Goal: Task Accomplishment & Management: Manage account settings

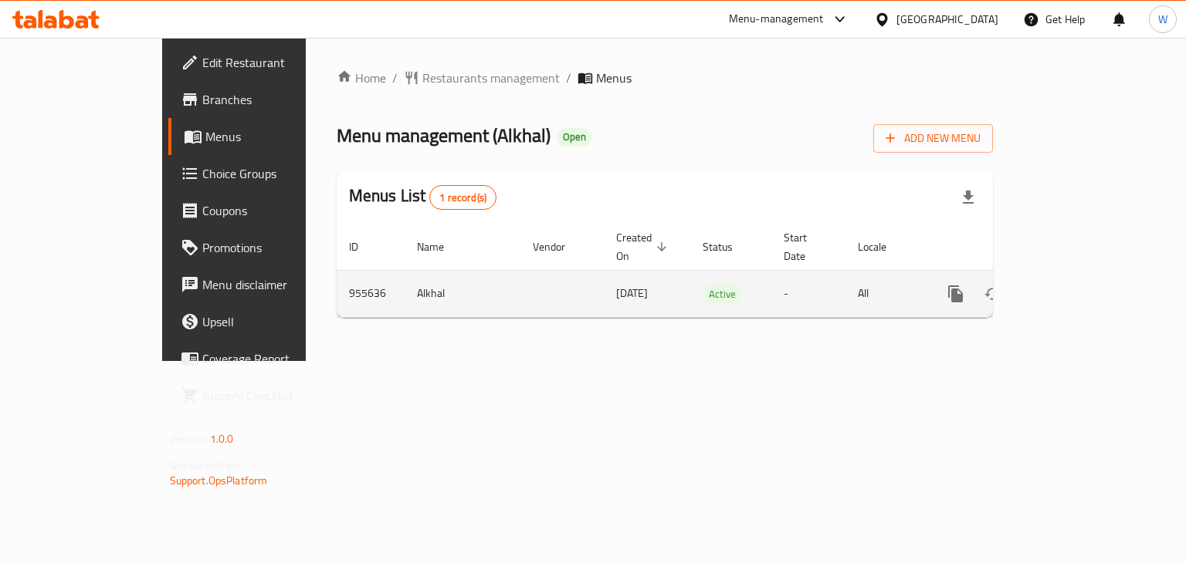
click at [1074, 287] on icon "enhanced table" at bounding box center [1067, 294] width 14 height 14
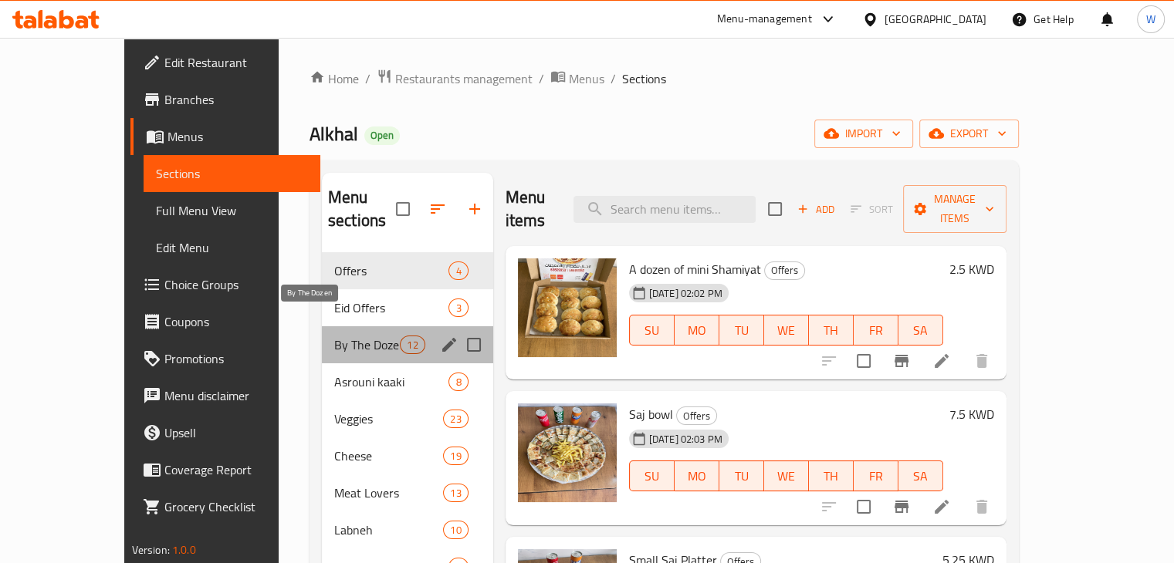
click at [334, 336] on span "By The Dozen" at bounding box center [367, 345] width 66 height 19
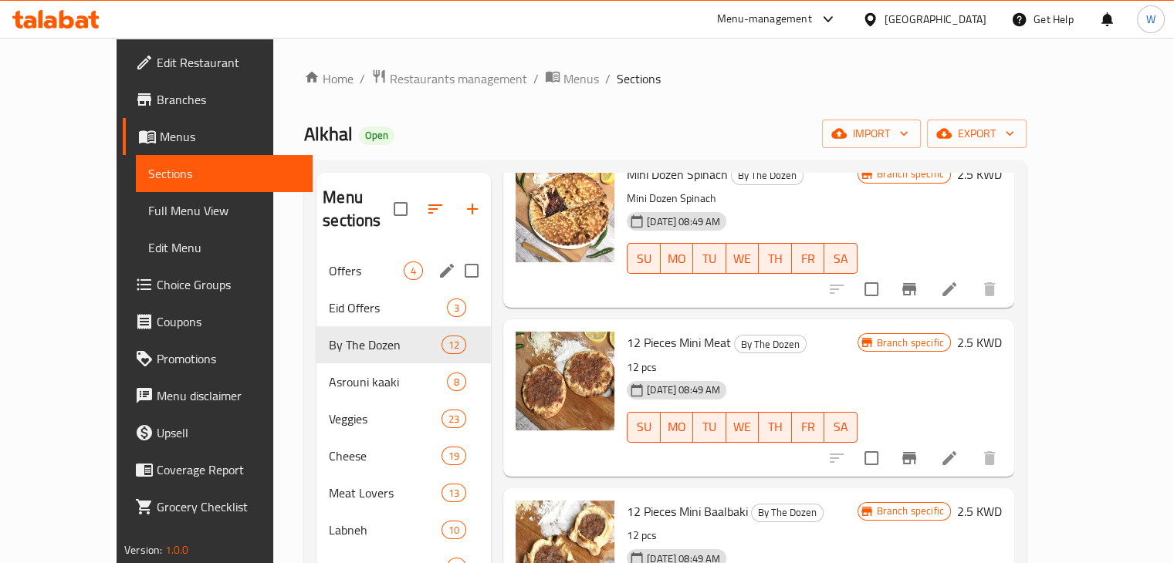
click at [316, 260] on div "Offers 4" at bounding box center [403, 270] width 174 height 37
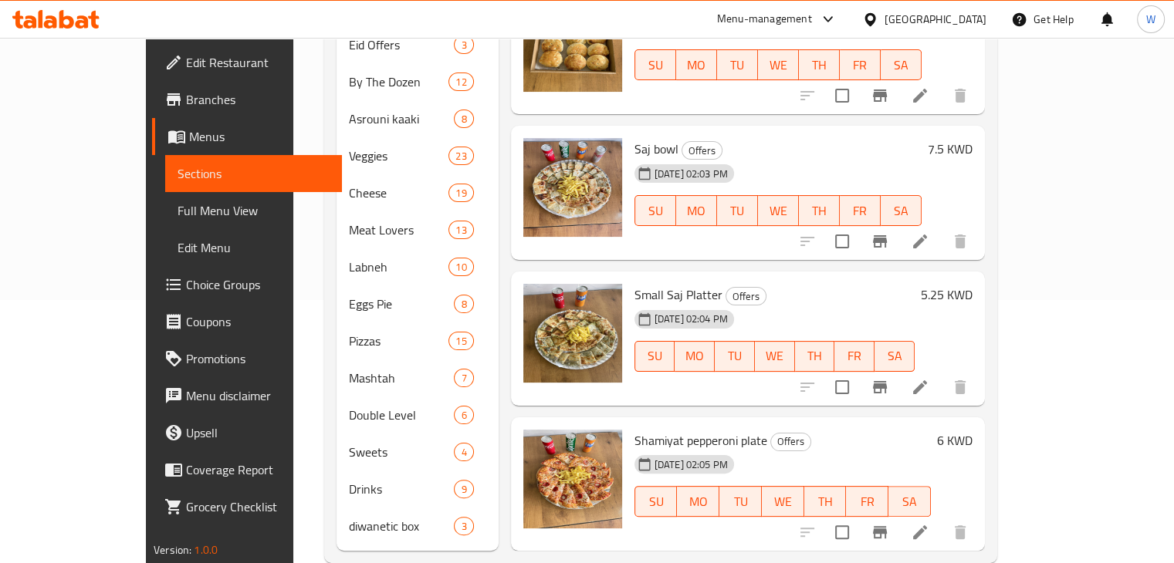
scroll to position [271, 0]
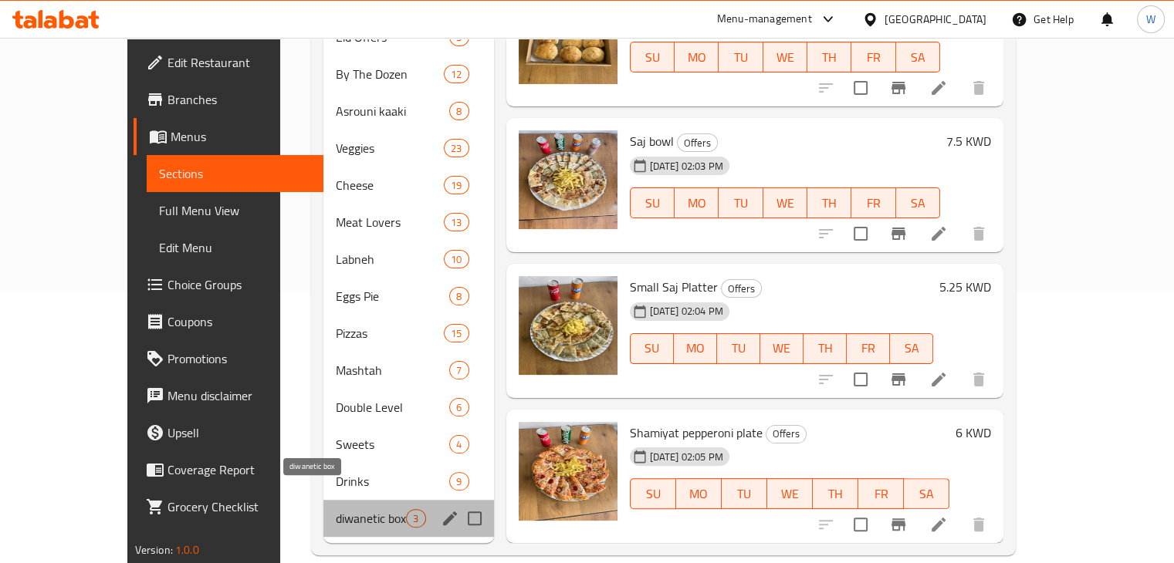
click at [336, 509] on span "diwanetic box" at bounding box center [371, 518] width 70 height 19
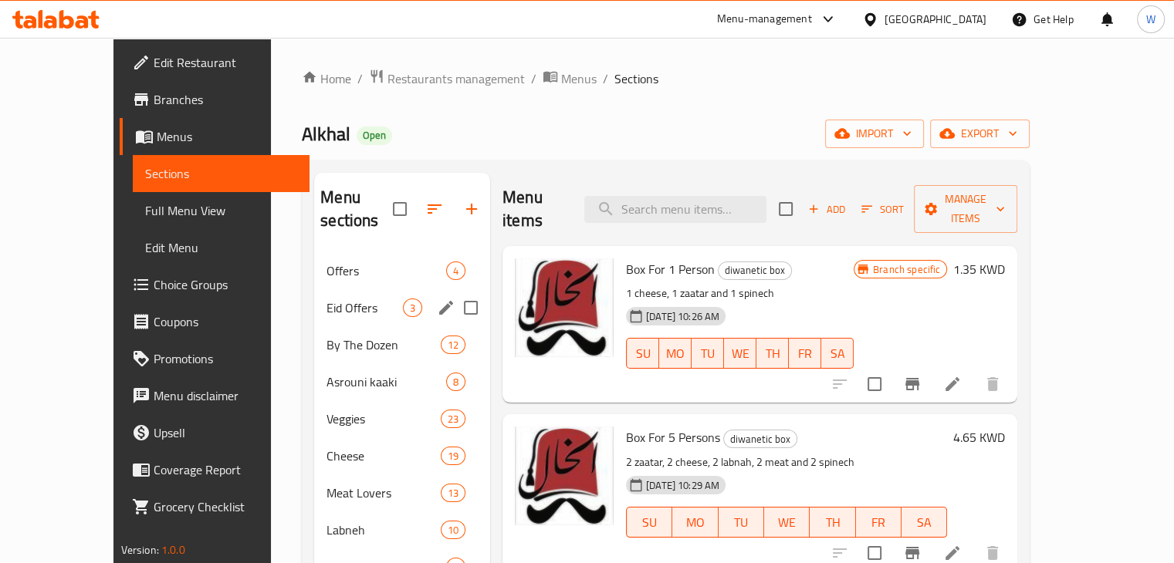
click at [327, 299] on span "Eid Offers" at bounding box center [365, 308] width 76 height 19
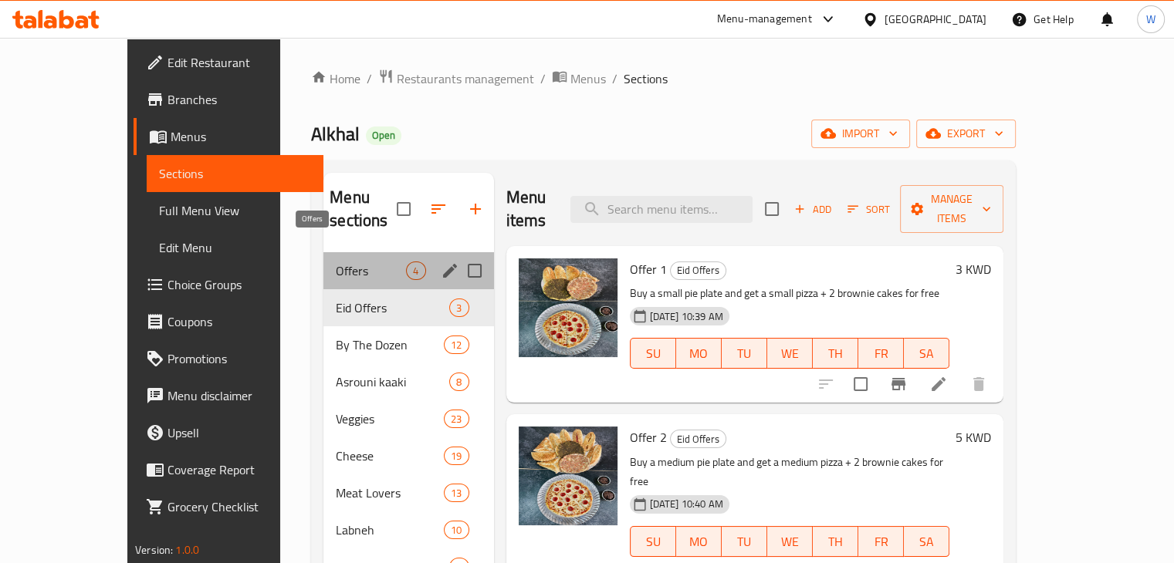
click at [336, 262] on span "Offers" at bounding box center [371, 271] width 70 height 19
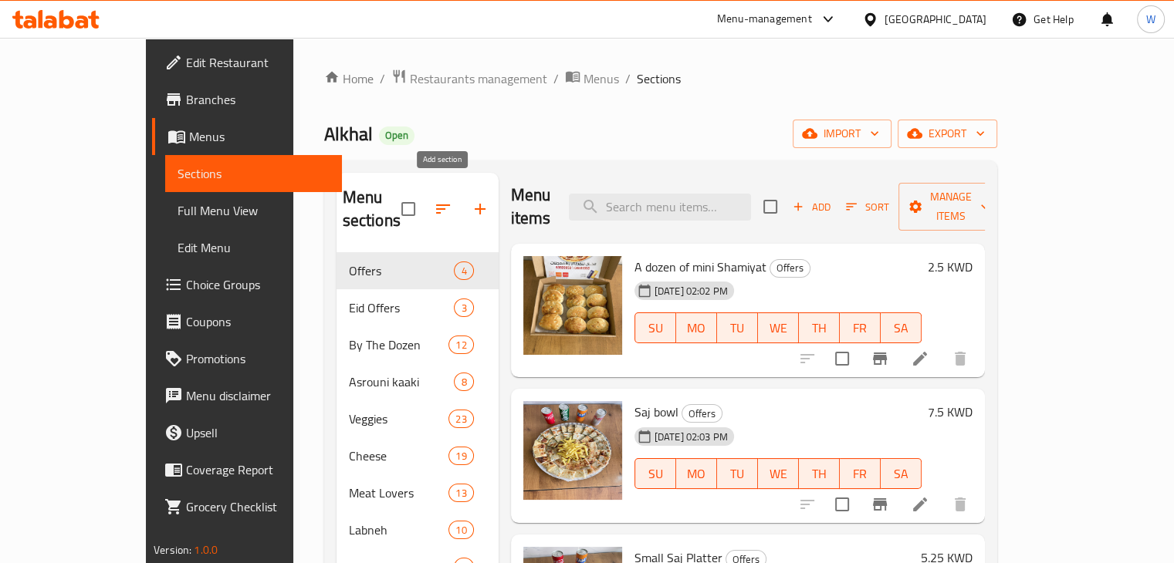
click at [471, 200] on icon "button" at bounding box center [480, 209] width 19 height 19
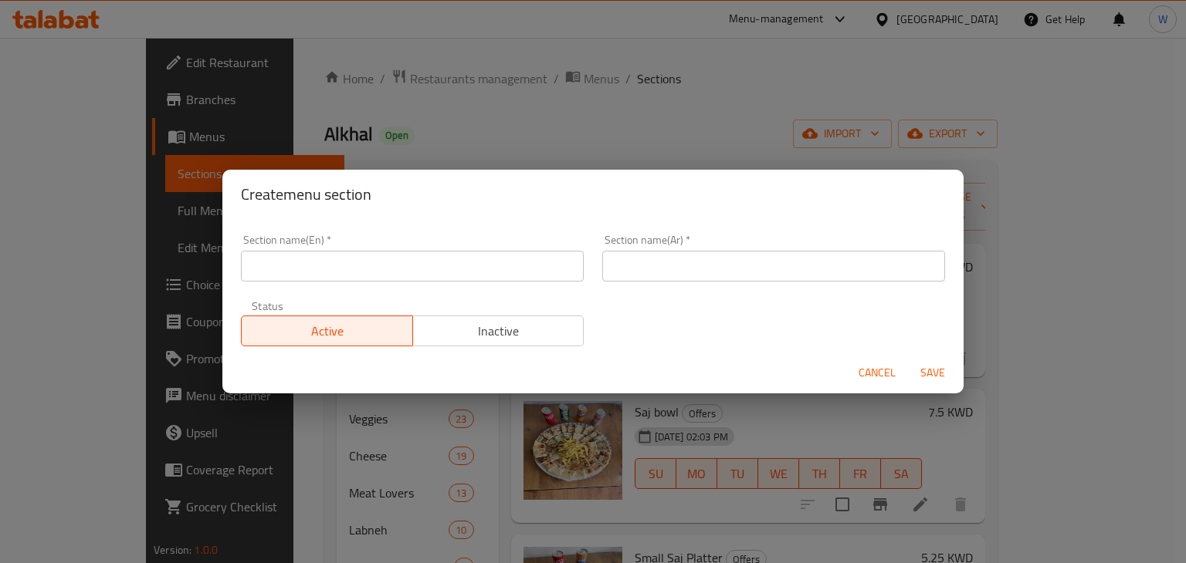
click at [885, 370] on span "Cancel" at bounding box center [876, 373] width 37 height 19
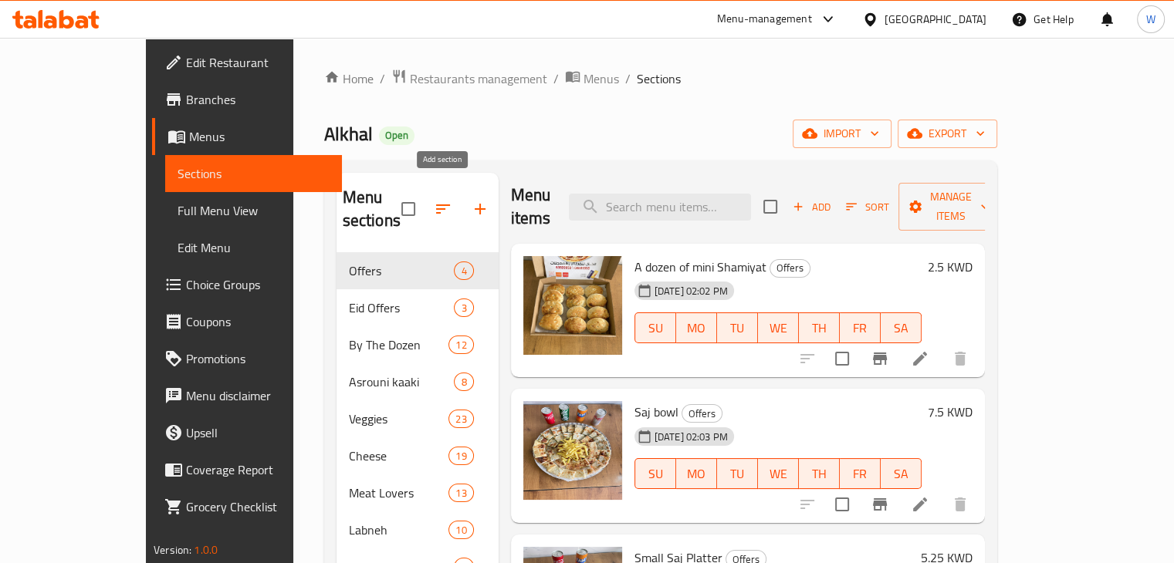
click at [471, 200] on icon "button" at bounding box center [480, 209] width 19 height 19
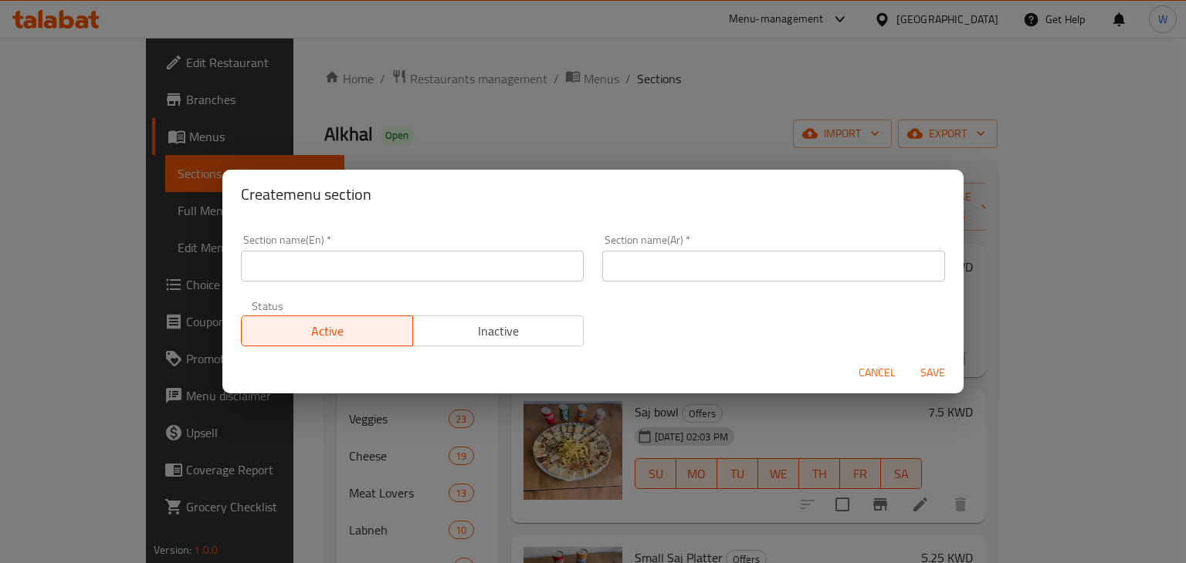
drag, startPoint x: 484, startPoint y: 265, endPoint x: 496, endPoint y: 263, distance: 11.7
click at [482, 265] on input "text" at bounding box center [412, 266] width 343 height 31
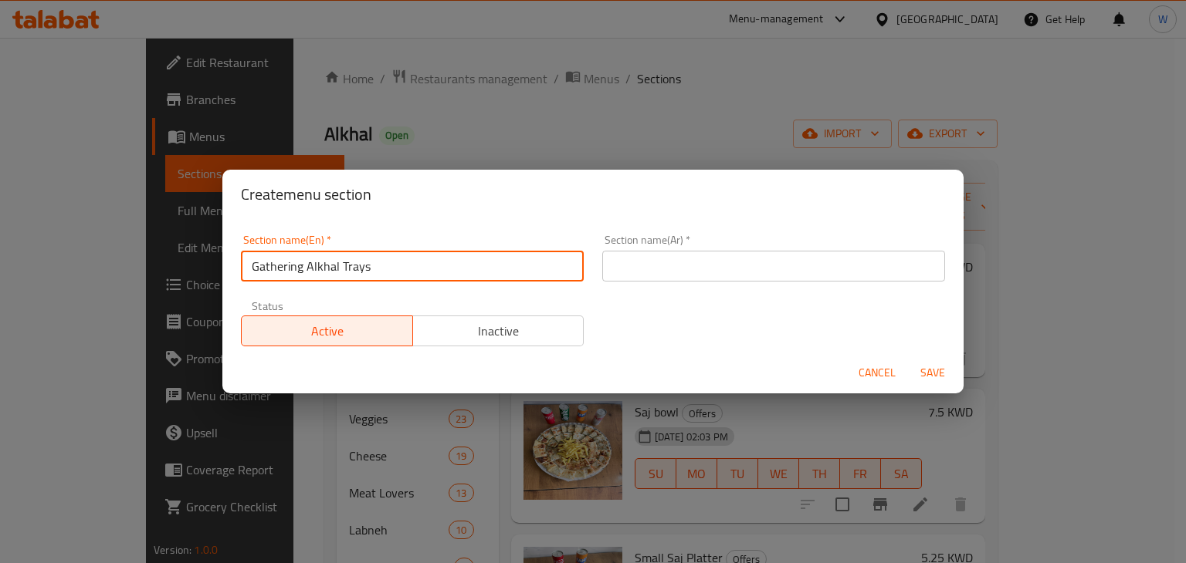
click at [496, 263] on input "Gathering Alkhal Trays" at bounding box center [412, 266] width 343 height 31
type input "Gathering Alkhal Trays"
click at [639, 272] on input "text" at bounding box center [773, 266] width 343 height 31
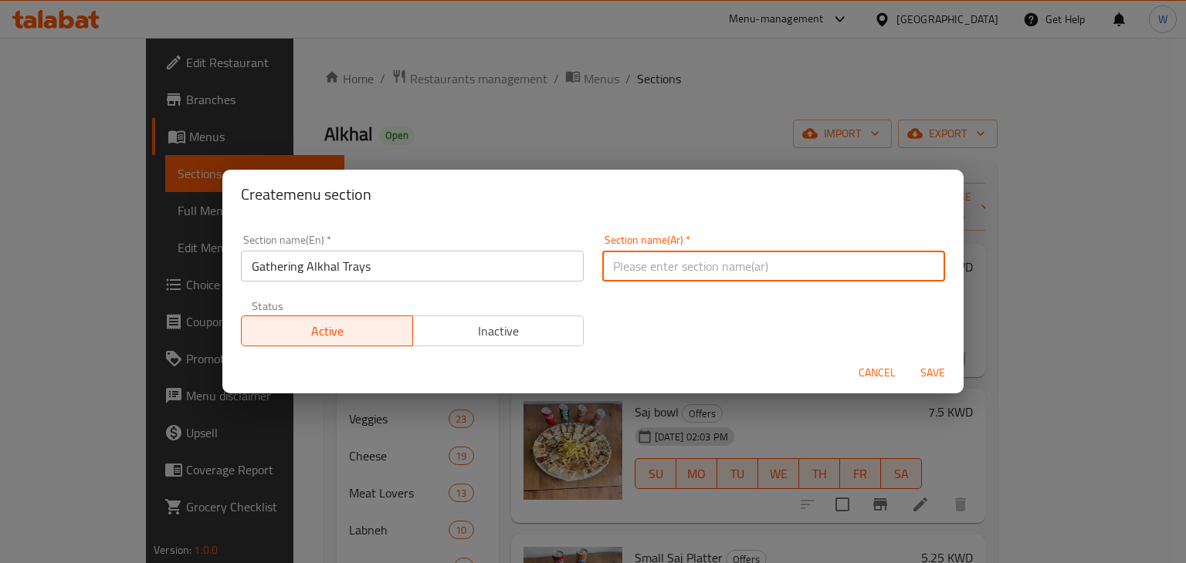
paste input "تجمع صواني الخال"
type input "تجمع صواني الخال"
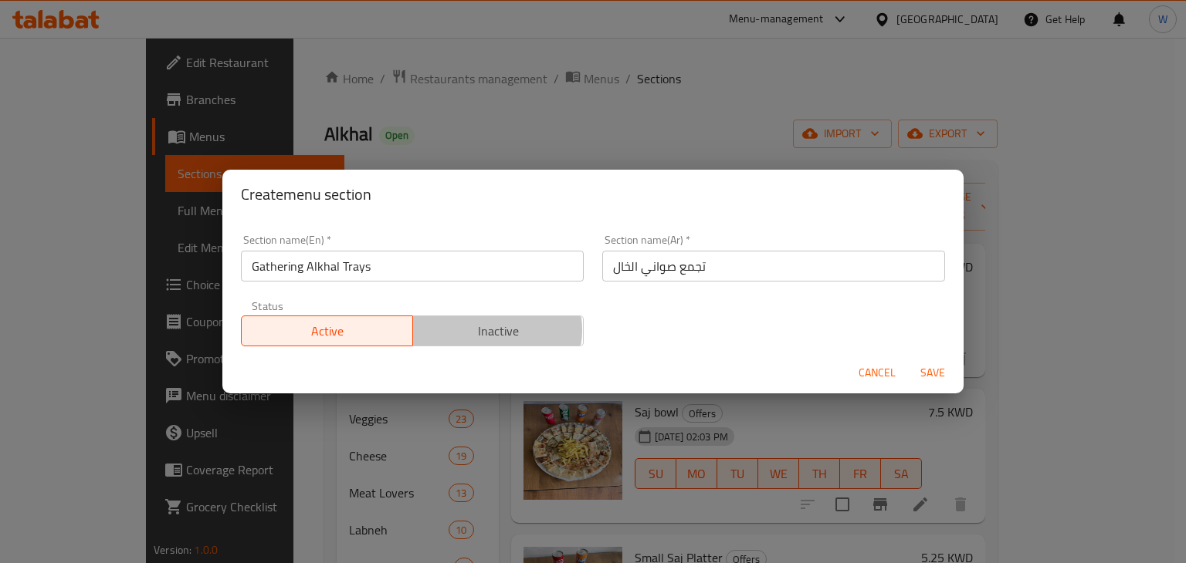
click at [490, 330] on span "Inactive" at bounding box center [498, 331] width 159 height 22
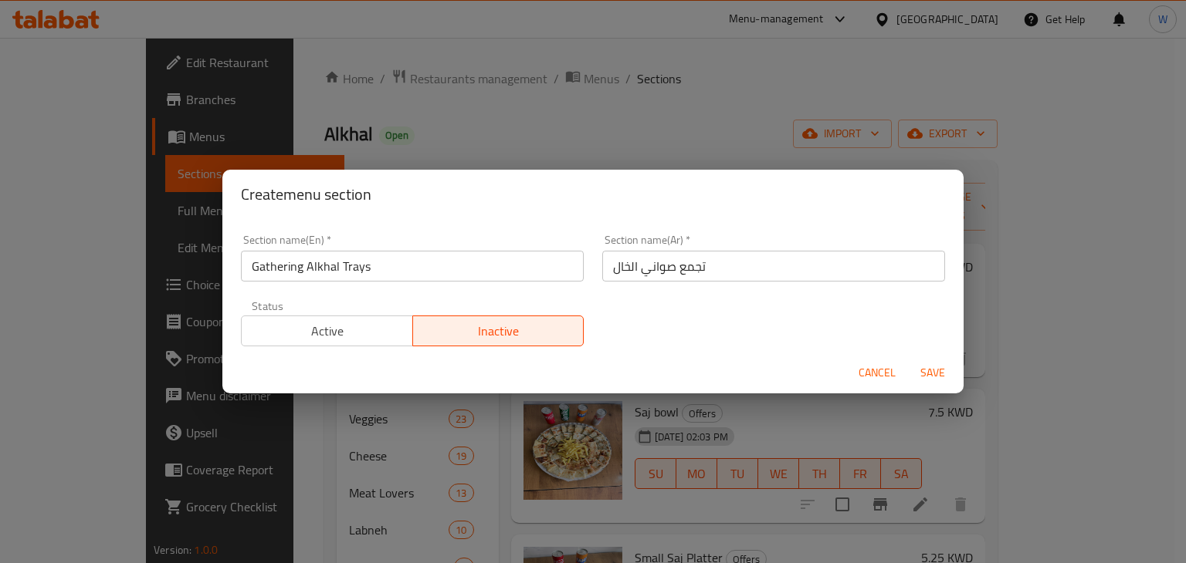
click at [929, 374] on span "Save" at bounding box center [932, 373] width 37 height 19
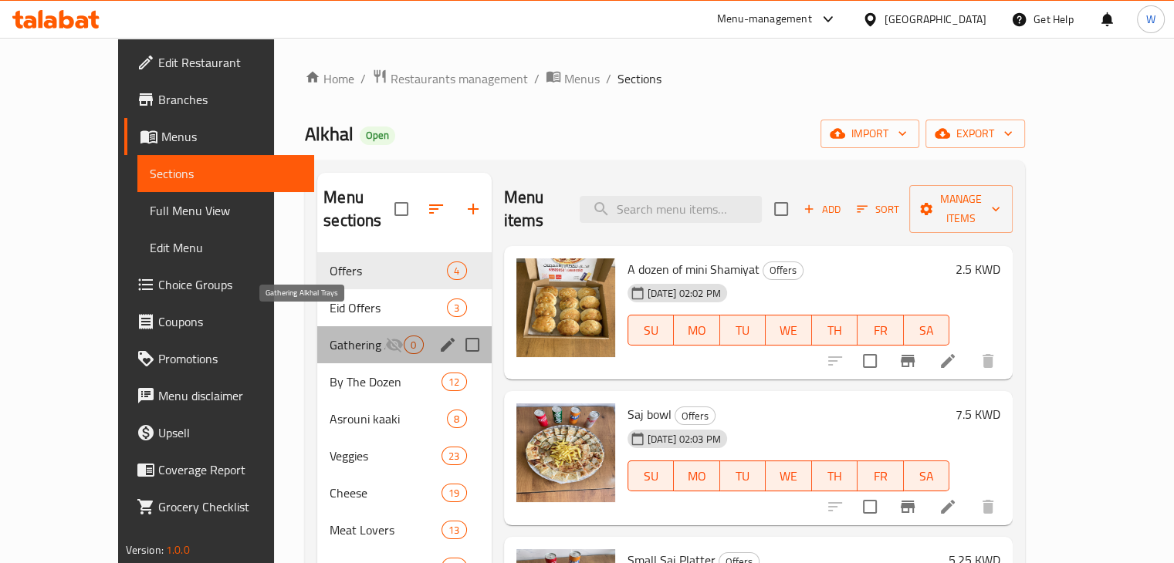
click at [330, 336] on span "Gathering Alkhal Trays" at bounding box center [358, 345] width 56 height 19
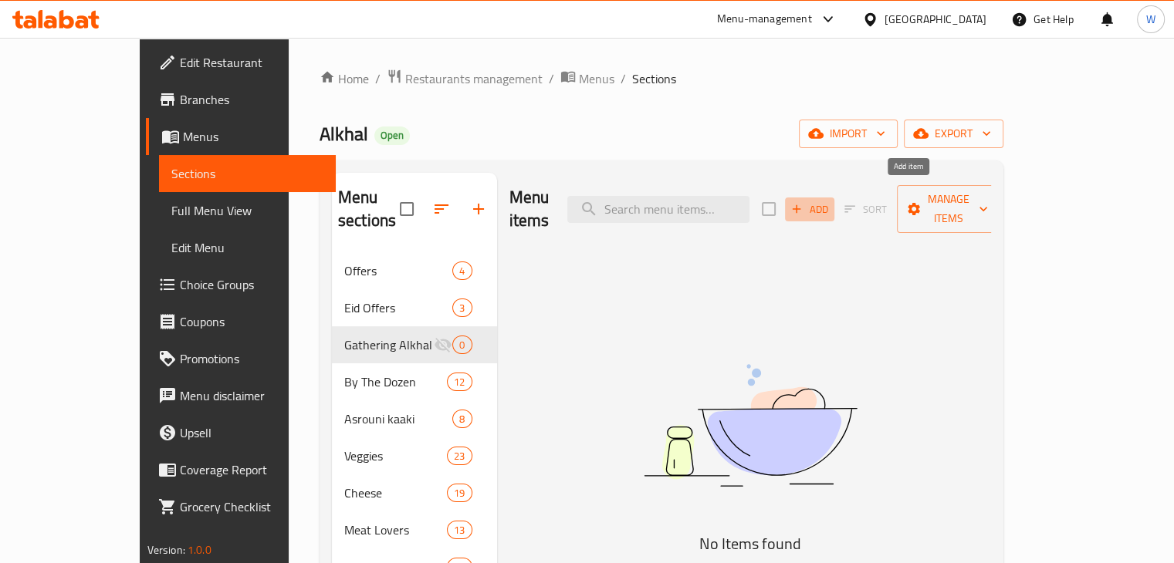
click at [831, 201] on span "Add" at bounding box center [810, 210] width 42 height 18
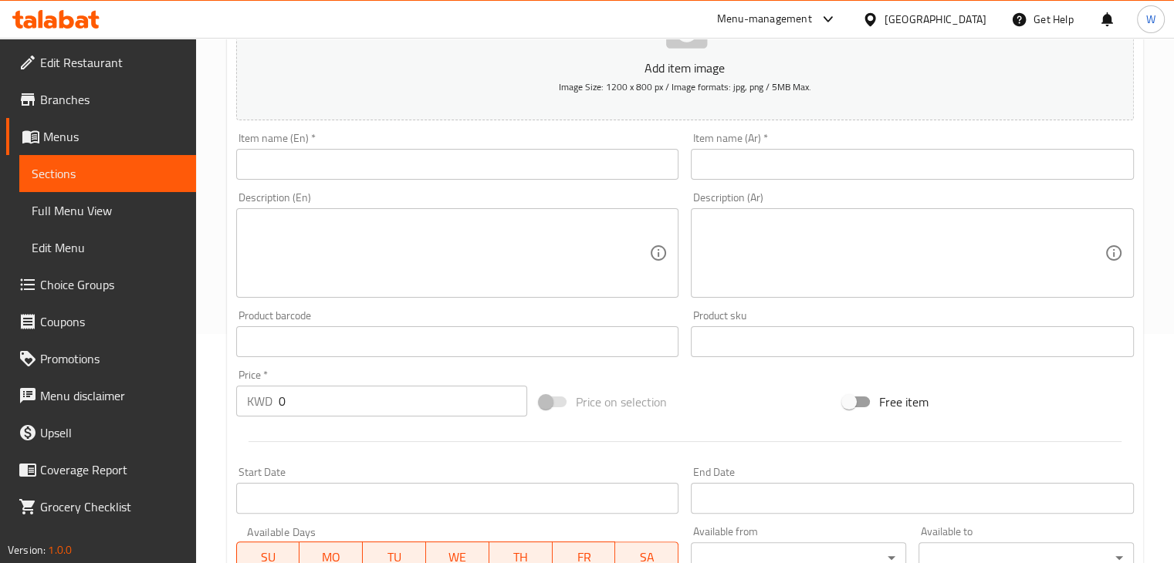
scroll to position [232, 0]
click at [347, 161] on input "text" at bounding box center [457, 162] width 443 height 31
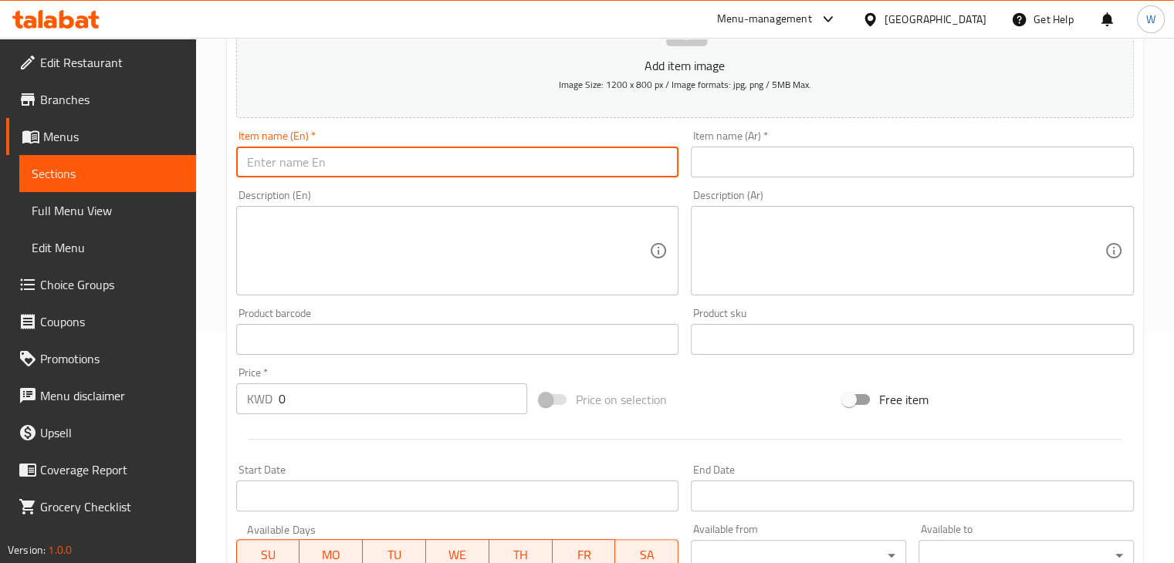
click at [389, 161] on input "text" at bounding box center [457, 162] width 443 height 31
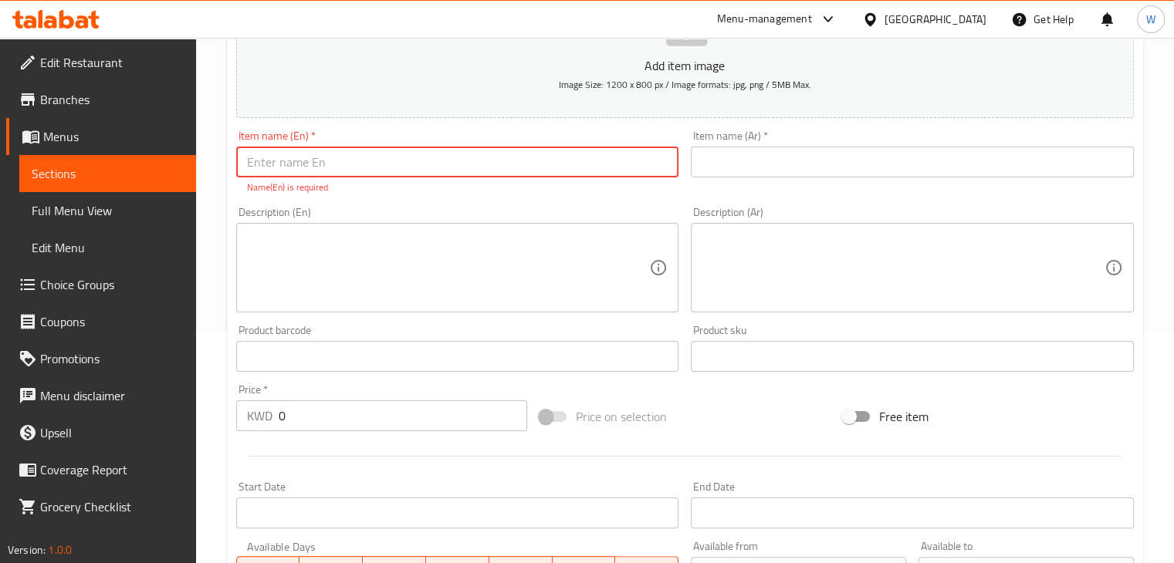
click at [821, 155] on input "text" at bounding box center [912, 162] width 443 height 31
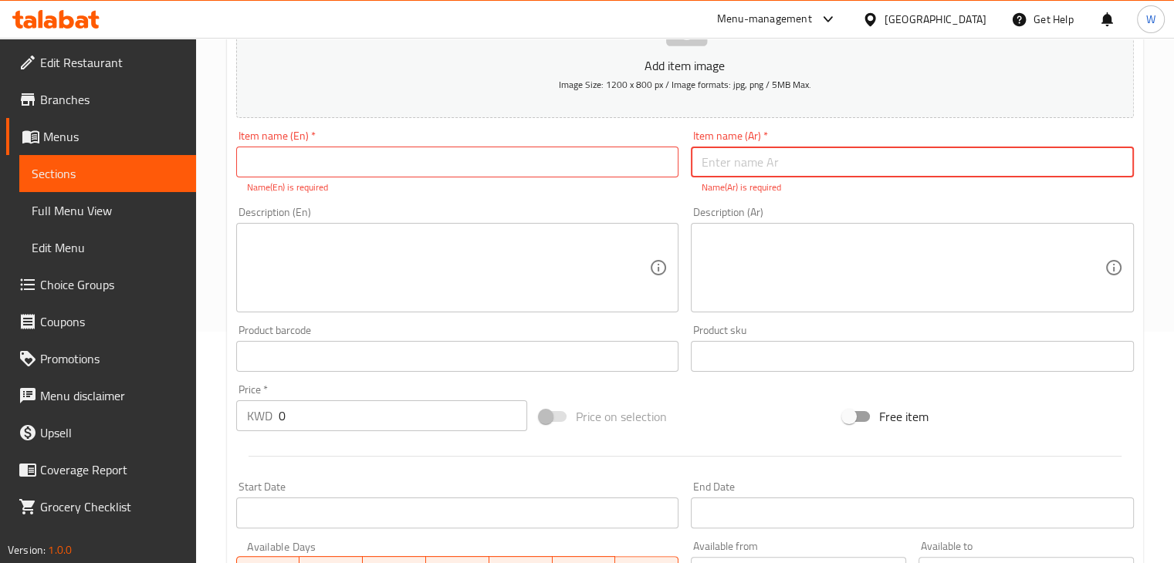
paste input "جاط فطاير الخال"
type input "جاط فطاير الخال"
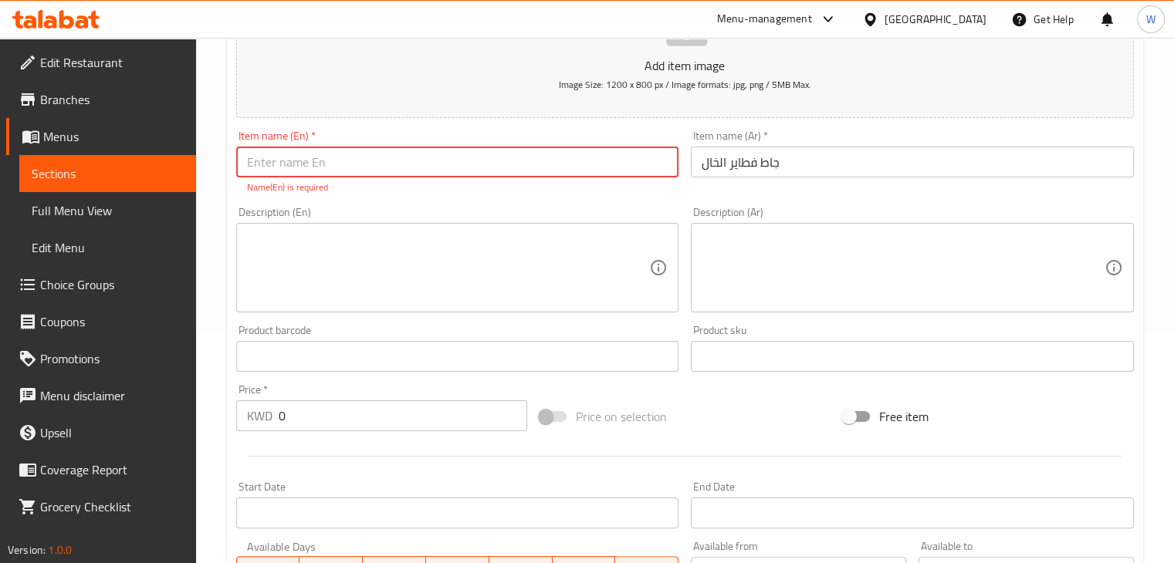
click at [547, 161] on input "text" at bounding box center [457, 162] width 443 height 31
type input "Fatayer [PERSON_NAME]"
click at [347, 242] on textarea at bounding box center [448, 268] width 403 height 73
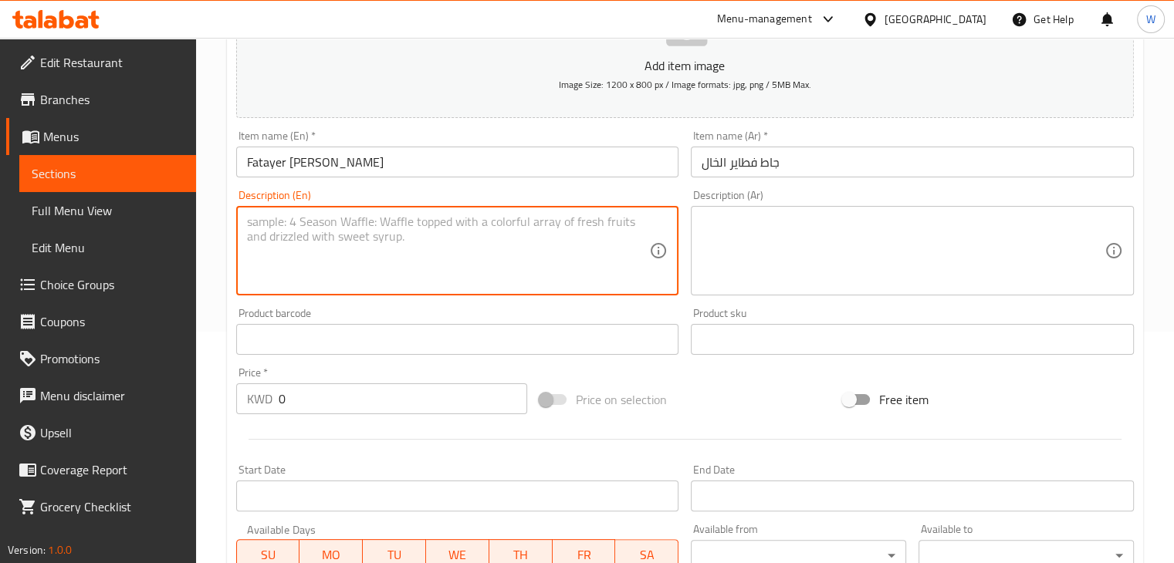
click at [390, 236] on textarea at bounding box center [448, 251] width 403 height 73
type textarea "Mix Alkhal tray"
click at [404, 214] on div "Mix Alkhal tray Description (En)" at bounding box center [457, 251] width 443 height 90
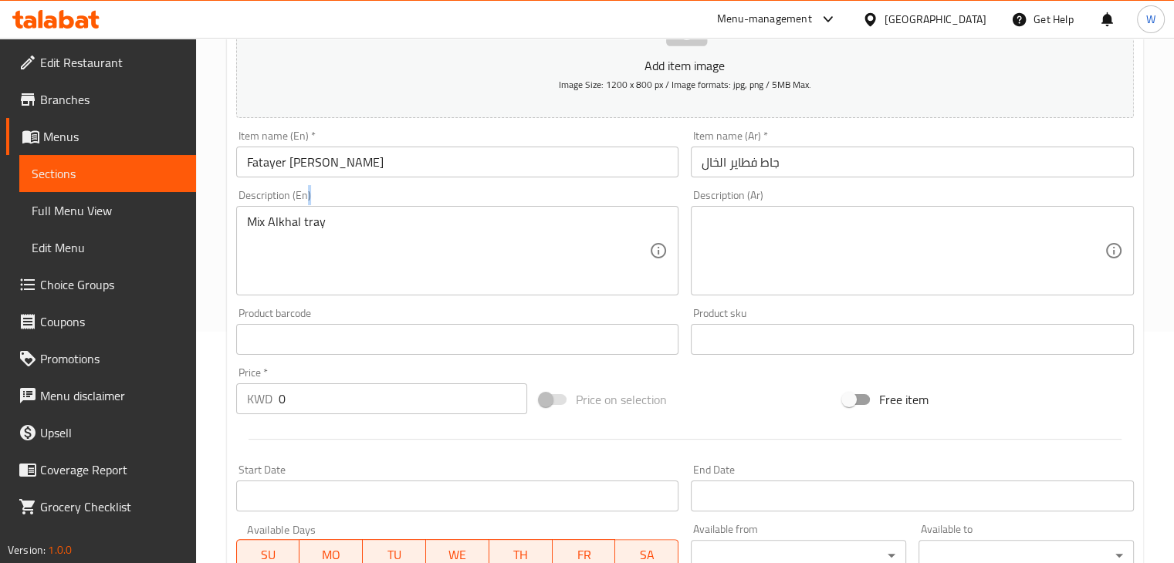
click at [404, 214] on div "Mix Alkhal tray Description (En)" at bounding box center [457, 251] width 443 height 90
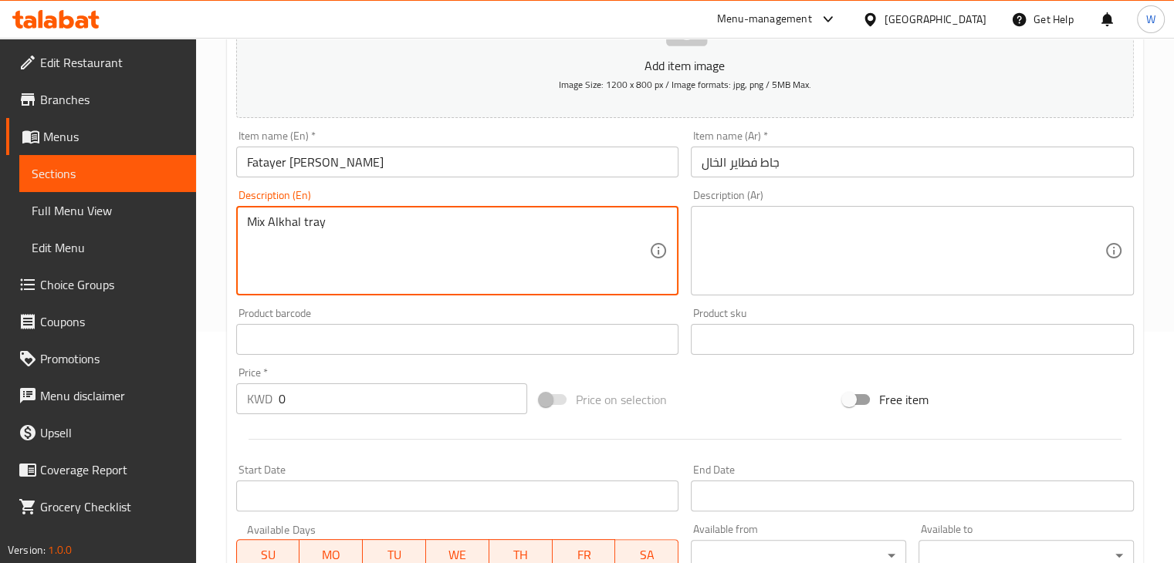
click at [390, 225] on textarea "Mix Alkhal tray" at bounding box center [448, 251] width 403 height 73
click at [800, 229] on textarea at bounding box center [903, 251] width 403 height 73
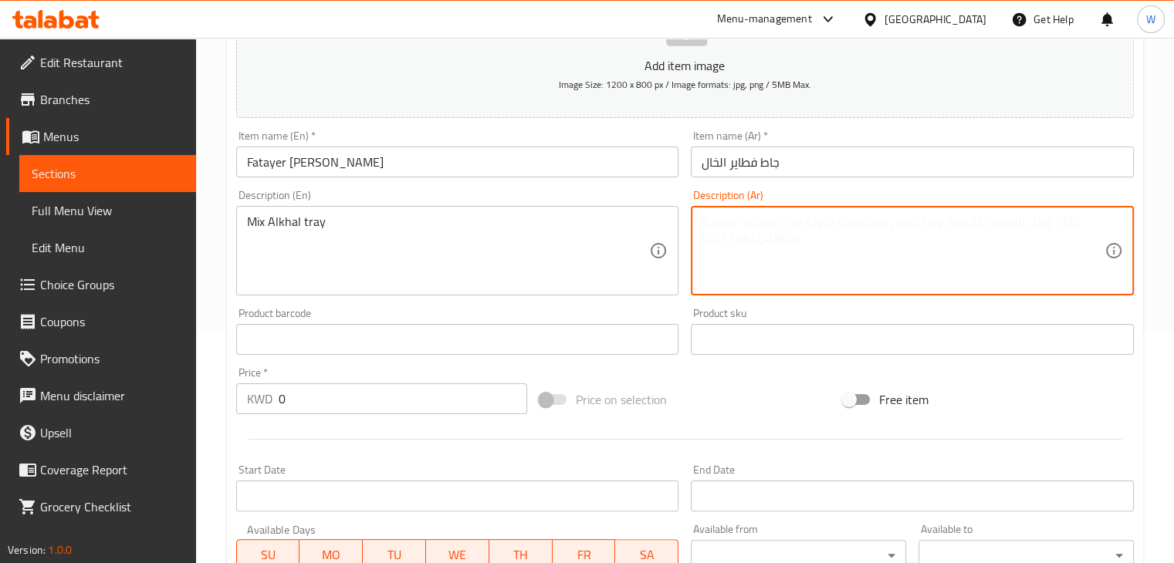
paste textarea "صينية ميكس الخال"
type textarea "صينية ميكس الخال"
click at [339, 391] on input "0" at bounding box center [403, 399] width 249 height 31
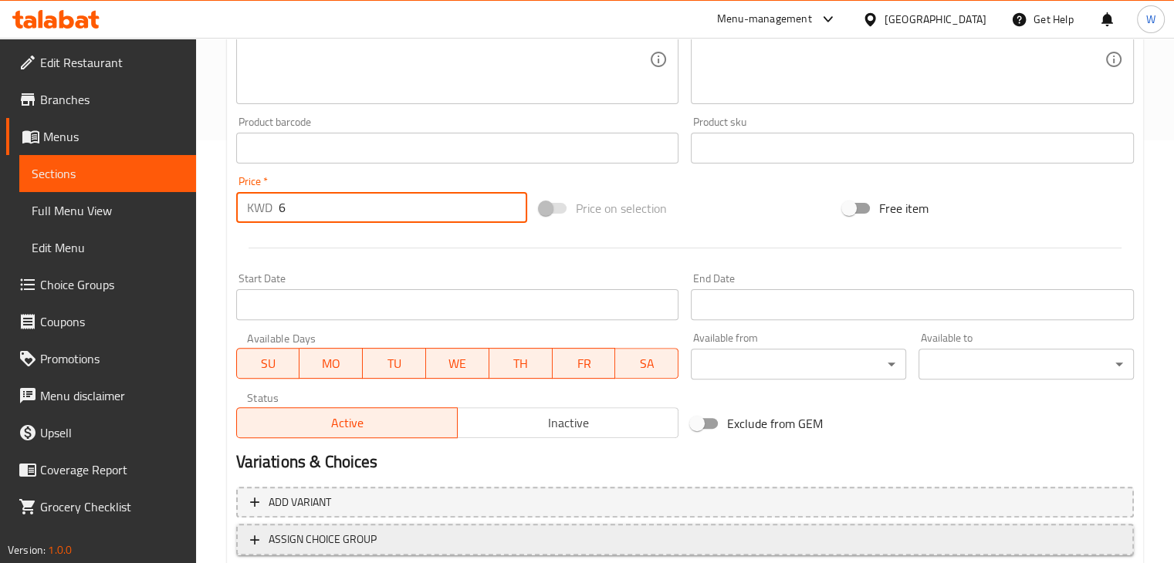
scroll to position [527, 0]
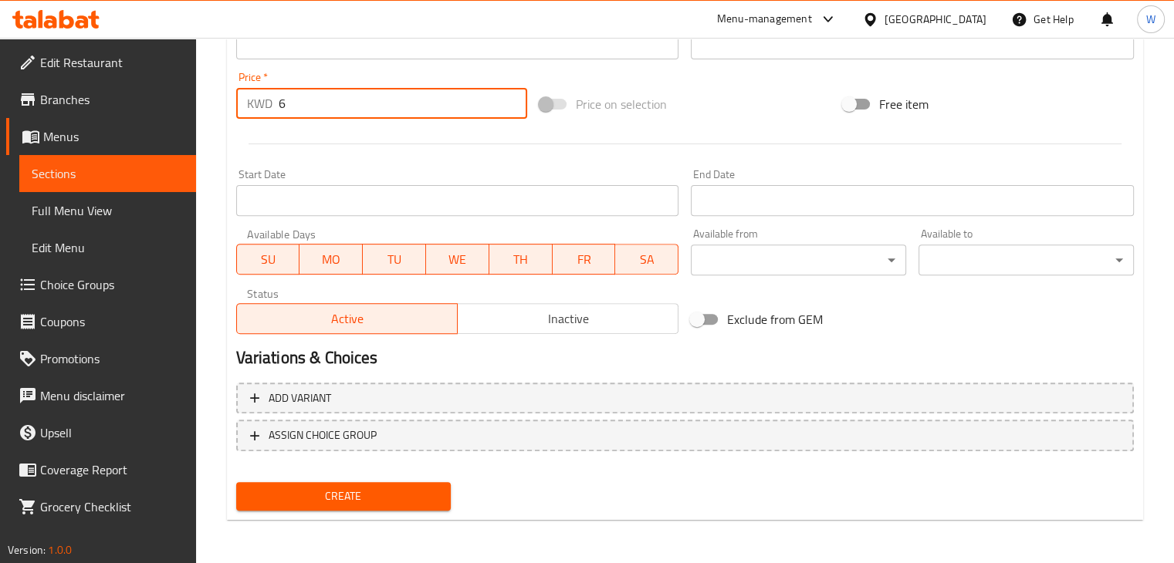
type input "6"
click at [548, 320] on span "Inactive" at bounding box center [568, 319] width 208 height 22
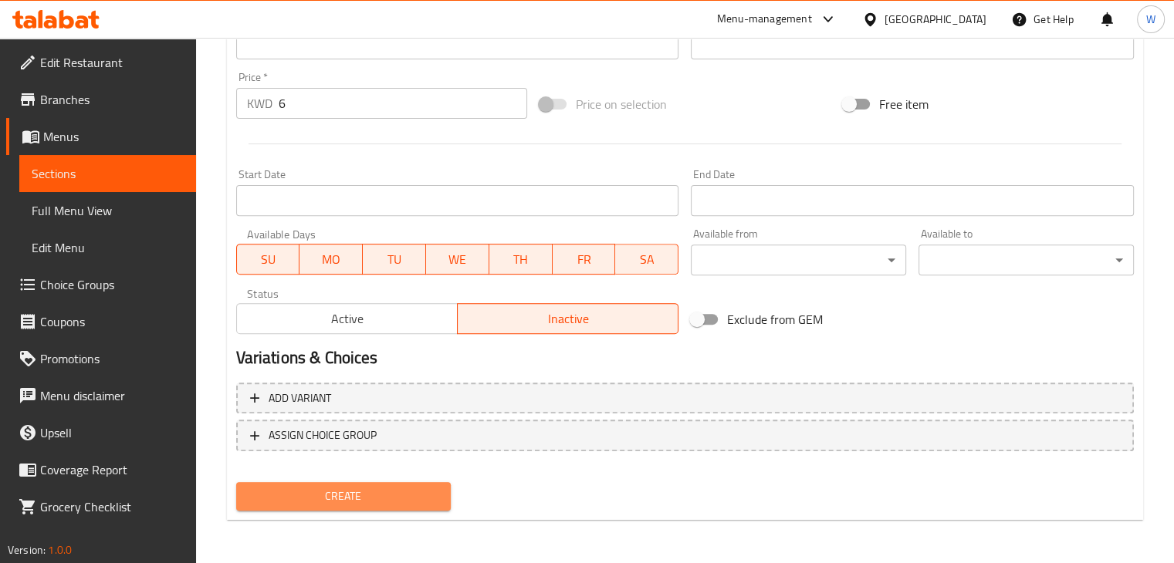
click at [385, 489] on span "Create" at bounding box center [344, 496] width 191 height 19
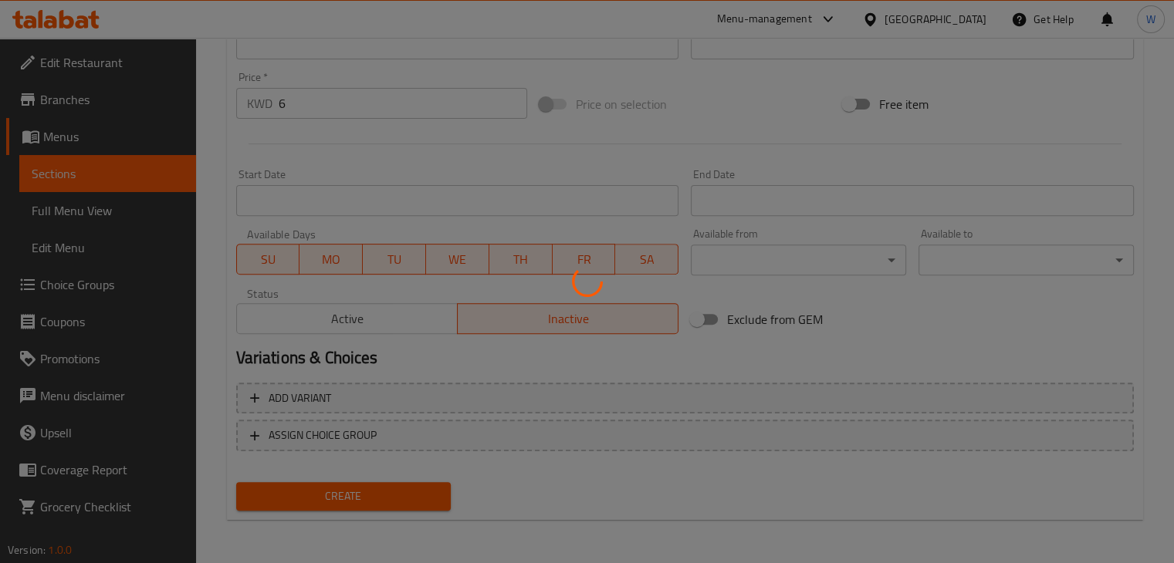
type input "0"
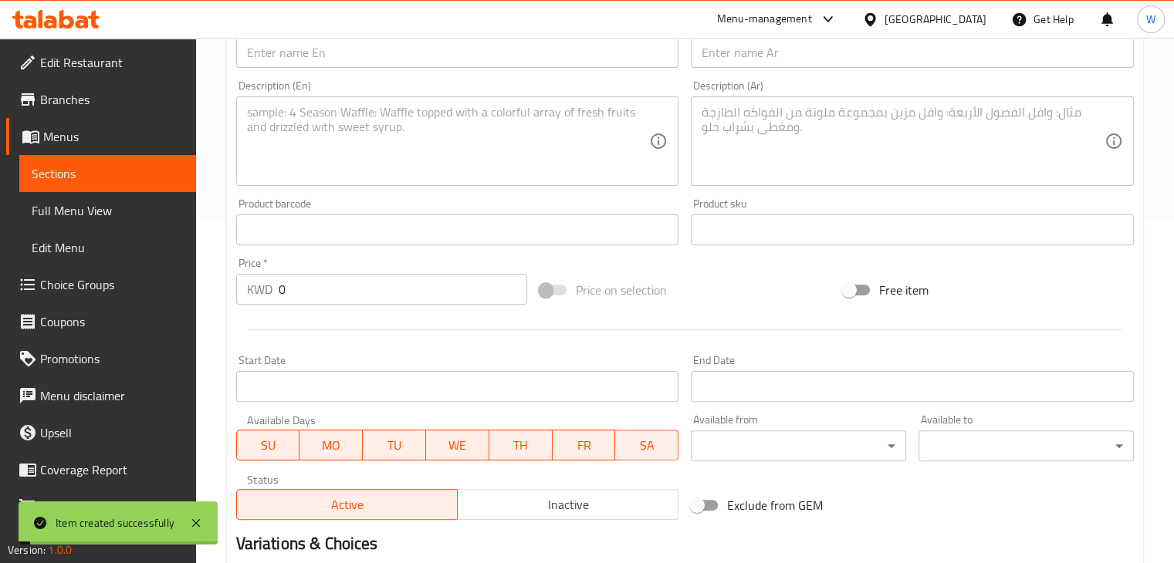
scroll to position [0, 0]
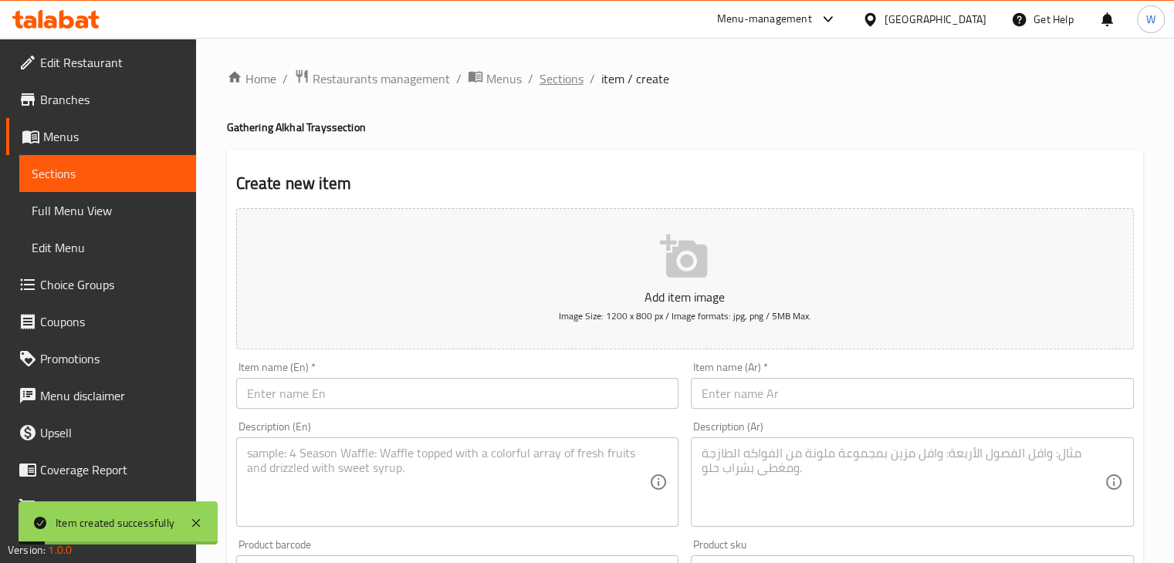
click at [552, 80] on span "Sections" at bounding box center [562, 78] width 44 height 19
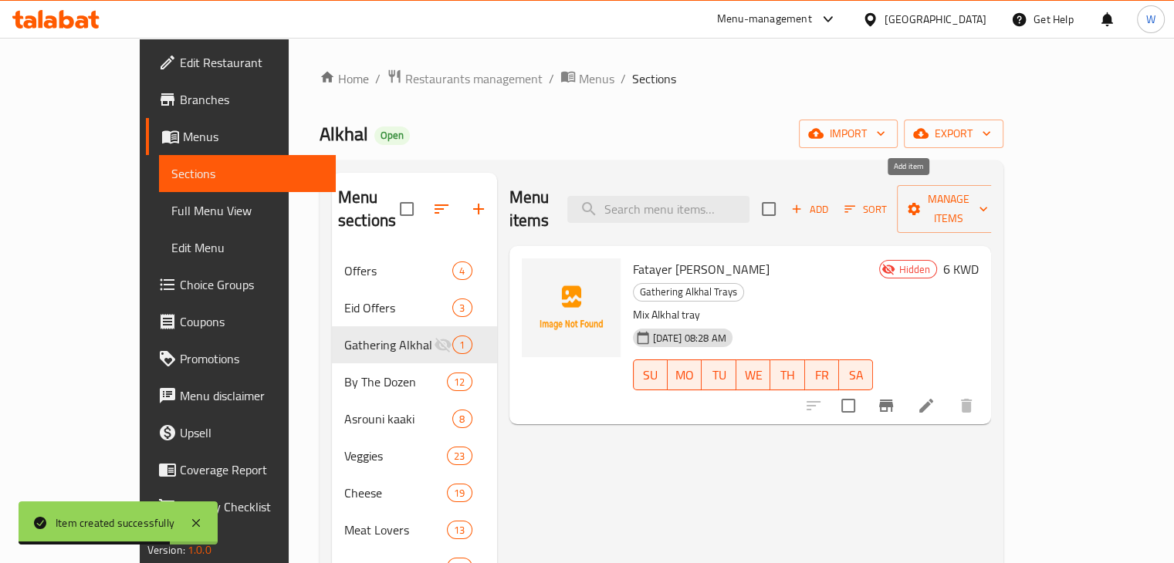
click at [831, 201] on span "Add" at bounding box center [810, 210] width 42 height 18
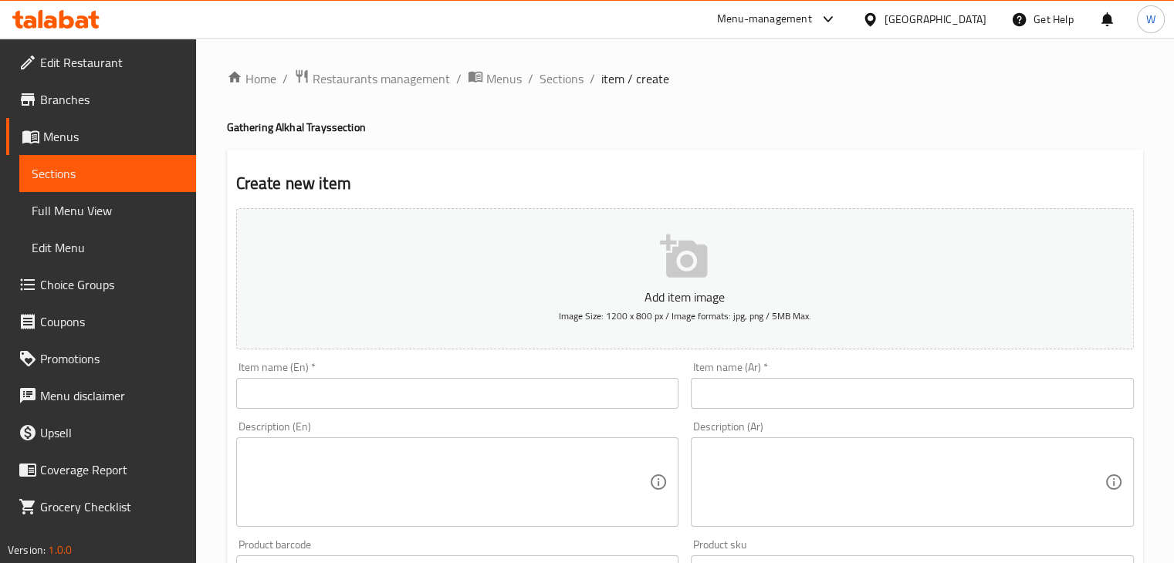
click at [737, 397] on input "text" at bounding box center [912, 393] width 443 height 31
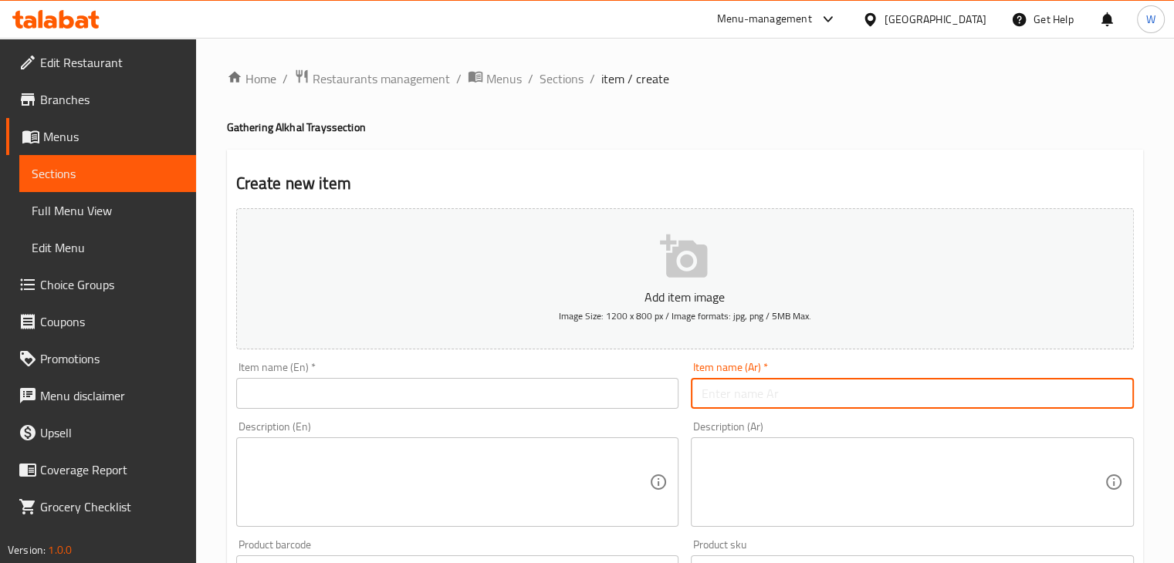
paste input "عرض جاط الدرازن 3 درزن و1 درزن مجاناً"
type input "عرض جاط الدرازن 3 درزن و1 درزن مجاناً"
click at [364, 394] on input "text" at bounding box center [457, 393] width 443 height 31
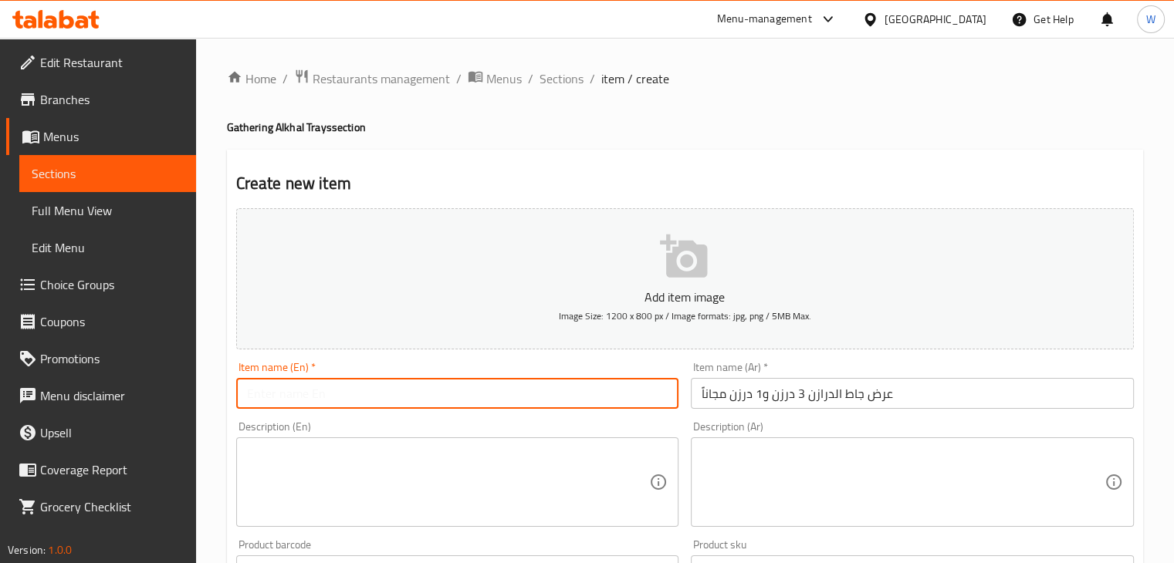
paste input "Dozens Bowl Offer: 3 Dozens Get 1 Dozen Free"
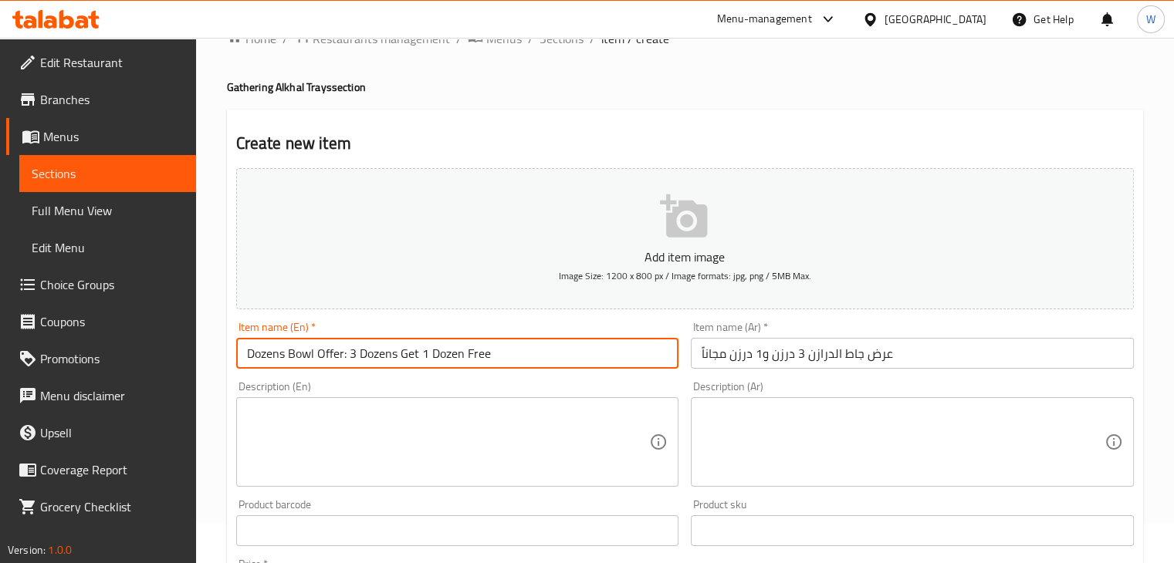
scroll to position [77, 0]
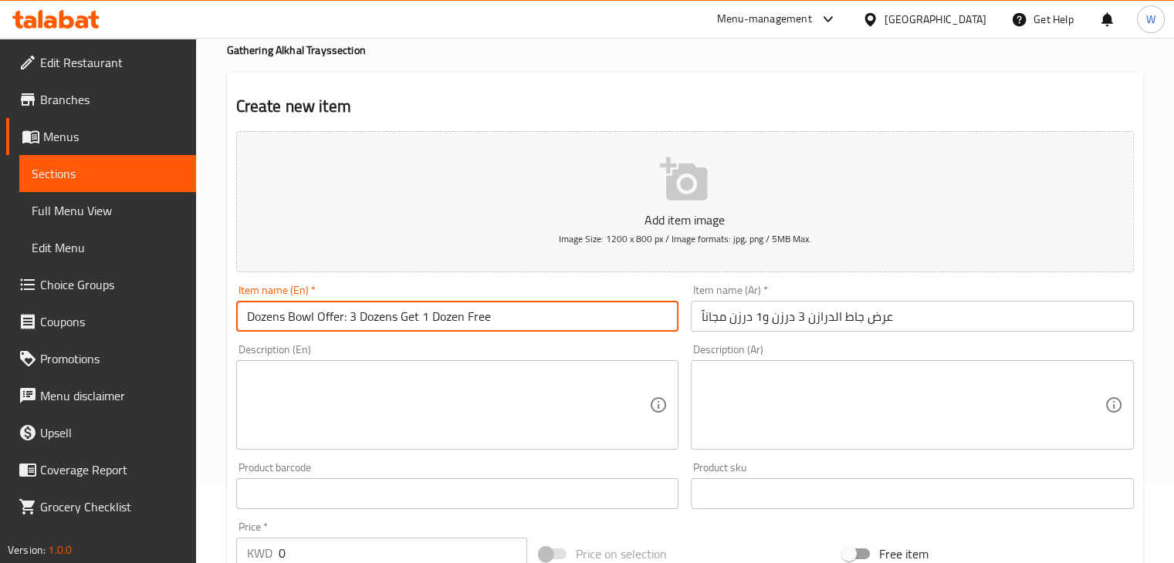
type input "Dozens Bowl Offer: 3 Dozens Get 1 Dozen Free"
click at [390, 409] on textarea at bounding box center [448, 405] width 403 height 73
drag, startPoint x: 461, startPoint y: 317, endPoint x: 347, endPoint y: 308, distance: 114.6
click at [347, 308] on input "Dozens Bowl Offer: 3 Dozens Get 1 Dozen Free" at bounding box center [457, 316] width 443 height 31
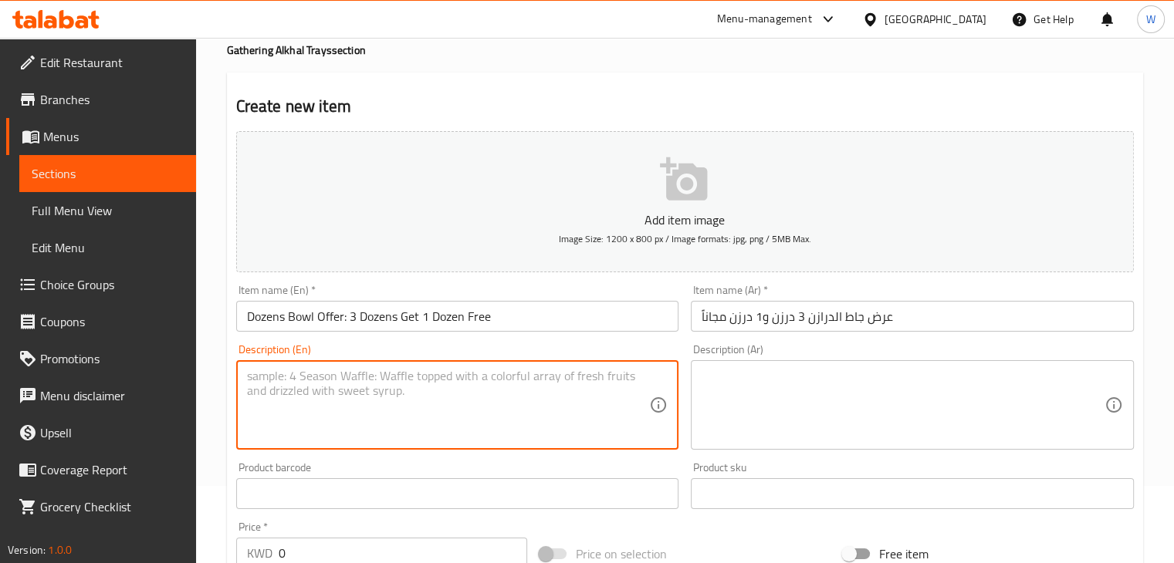
click at [377, 383] on textarea at bounding box center [448, 405] width 403 height 73
paste textarea "3 Dozens Get 1 Dozen Free"
type textarea "3 Dozens Get 1 Dozen Free"
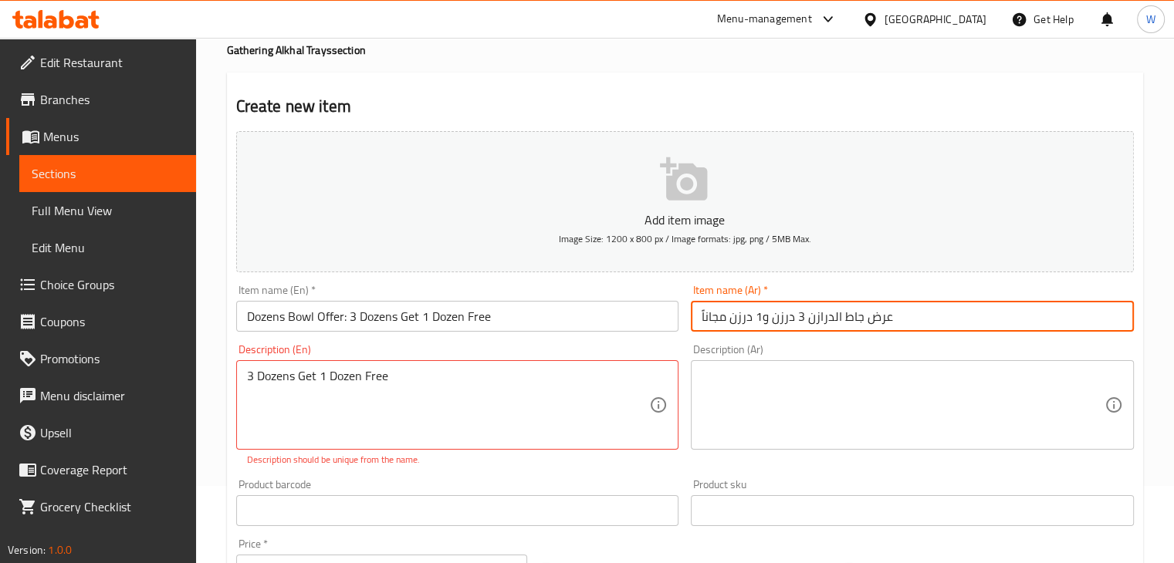
drag, startPoint x: 802, startPoint y: 316, endPoint x: 702, endPoint y: 316, distance: 100.3
click at [702, 316] on input "عرض جاط الدرازن 3 درزن و1 درزن مجاناً" at bounding box center [912, 316] width 443 height 31
click at [701, 315] on input "عرض جاط الدرازن 3 درزن و1 درزن مجاناً" at bounding box center [912, 316] width 443 height 31
drag, startPoint x: 697, startPoint y: 316, endPoint x: 797, endPoint y: 322, distance: 99.8
click at [797, 322] on input "عرض جاط الدرازن 3 درزن و1 درزن مجاناً" at bounding box center [912, 316] width 443 height 31
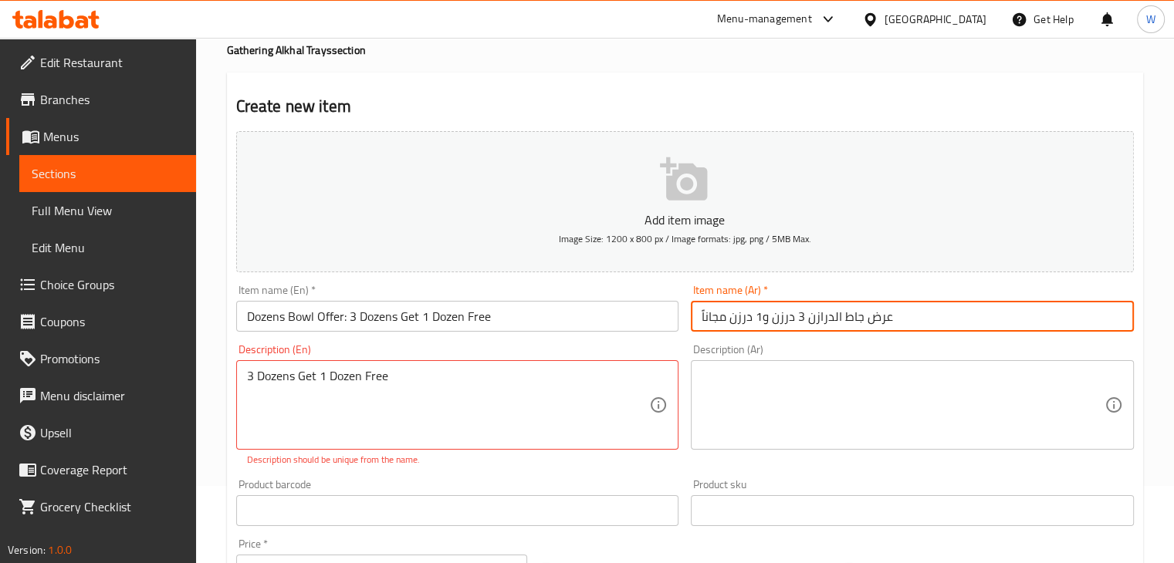
click at [770, 381] on textarea at bounding box center [903, 405] width 403 height 73
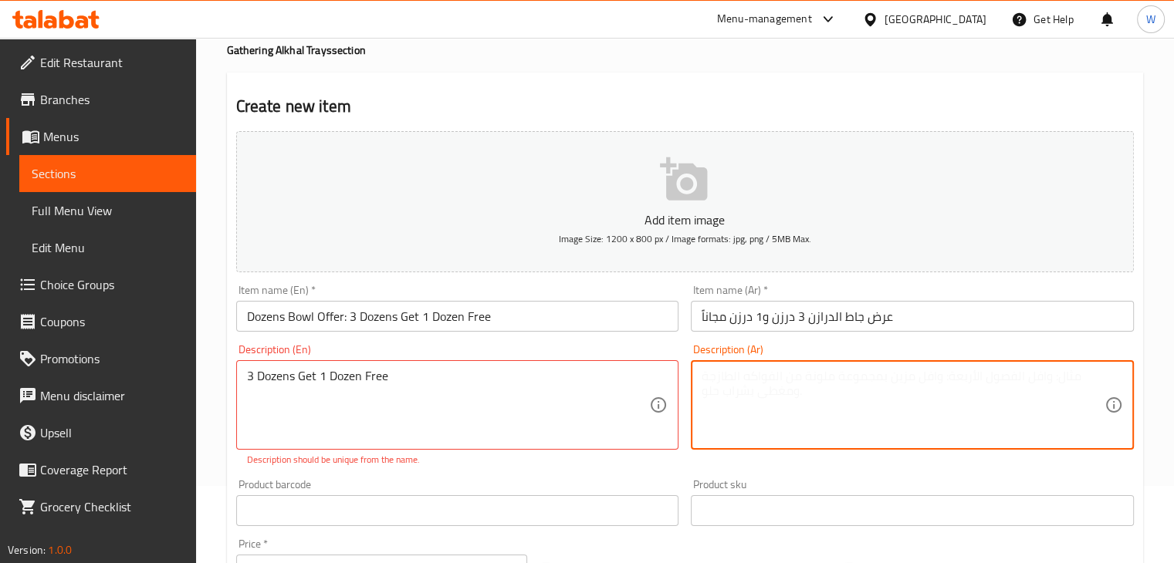
paste textarea "3 درزن و1 درزن مجاناً"
type textarea "3 درزن و1 درزن مجاناً"
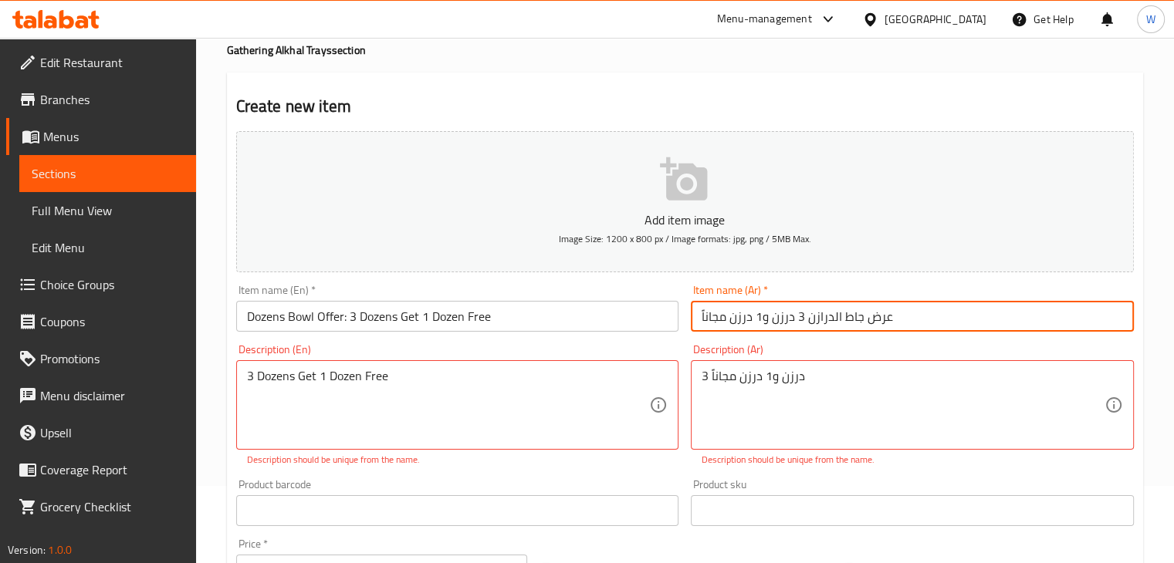
drag, startPoint x: 711, startPoint y: 319, endPoint x: 796, endPoint y: 323, distance: 85.0
click at [796, 323] on input "عرض جاط الدرازن 3 درزن و1 درزن مجاناً" at bounding box center [912, 316] width 443 height 31
type input "عرض جاط الدرازن"
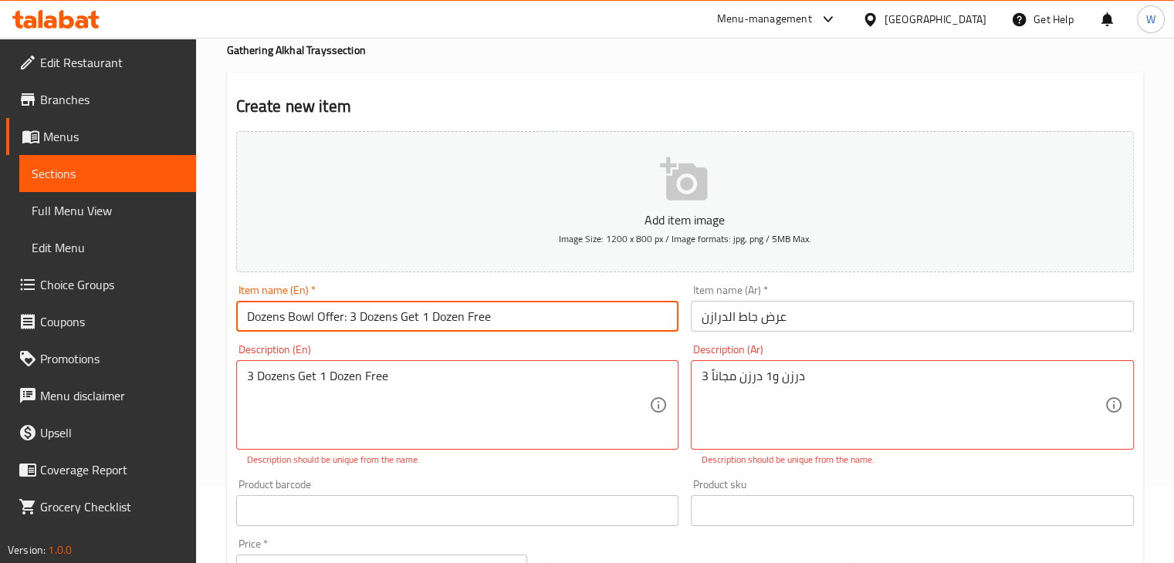
drag, startPoint x: 343, startPoint y: 317, endPoint x: 499, endPoint y: 323, distance: 156.8
click at [499, 323] on input "Dozens Bowl Offer: 3 Dozens Get 1 Dozen Free" at bounding box center [457, 316] width 443 height 31
type input "Dozens Bowl Offer"
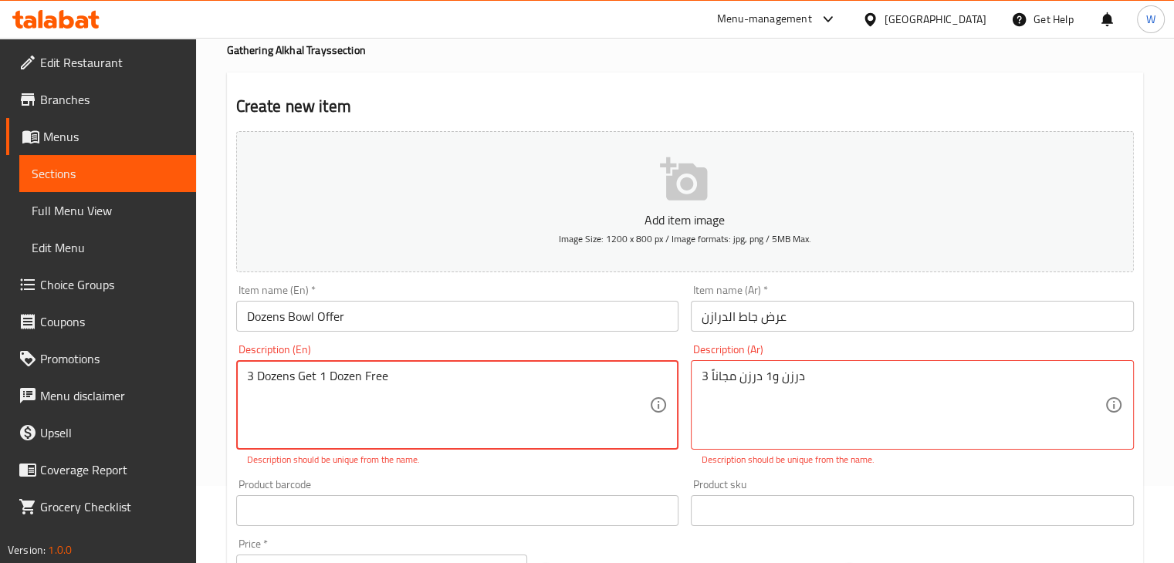
click at [252, 381] on textarea "3 Dozens Get 1 Dozen Free" at bounding box center [448, 405] width 403 height 73
click at [246, 380] on div "3 Dozens Get 1 Dozen Free Description (En)" at bounding box center [457, 405] width 443 height 90
click at [250, 377] on textarea "Dozens Get 1 Dozen Free" at bounding box center [448, 405] width 403 height 73
type textarea "3 Dozens Get 1 Dozen Free"
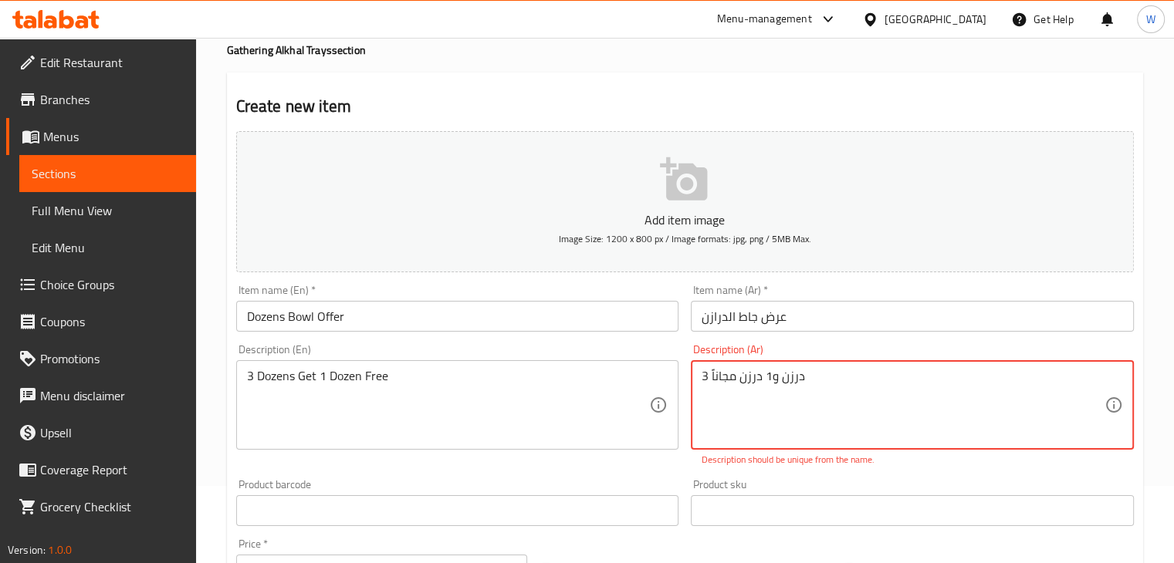
click at [820, 381] on textarea "3 درزن و1 درزن مجاناً" at bounding box center [903, 405] width 403 height 73
click at [803, 393] on textarea "3 درزن و1 درزن مجاناً" at bounding box center [903, 405] width 403 height 73
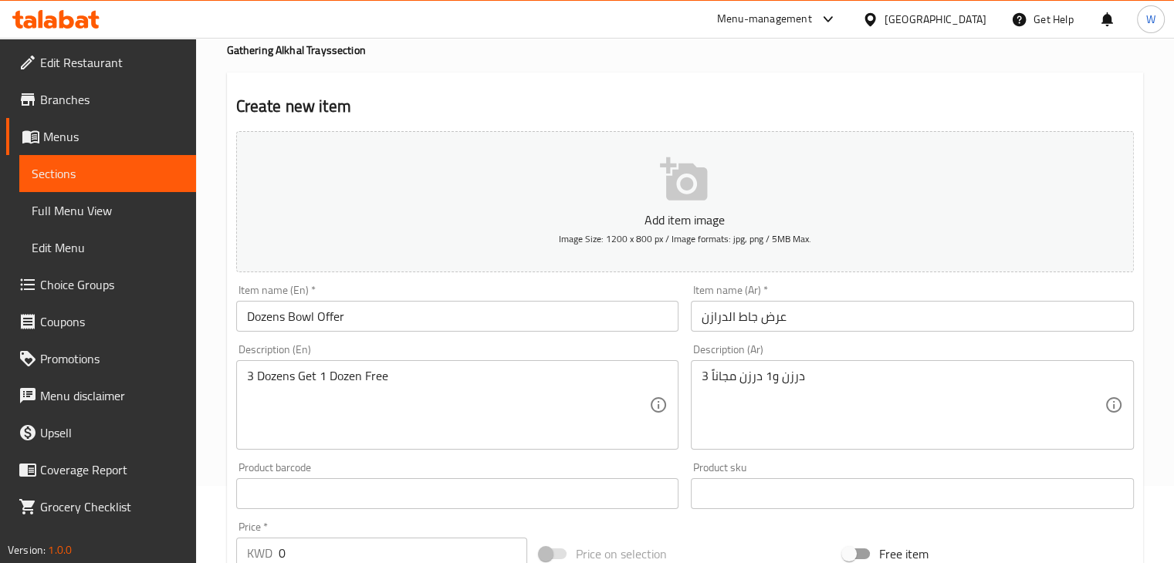
click at [696, 381] on div "3 درزن و1 درزن مجاناً Description (Ar)" at bounding box center [912, 405] width 443 height 90
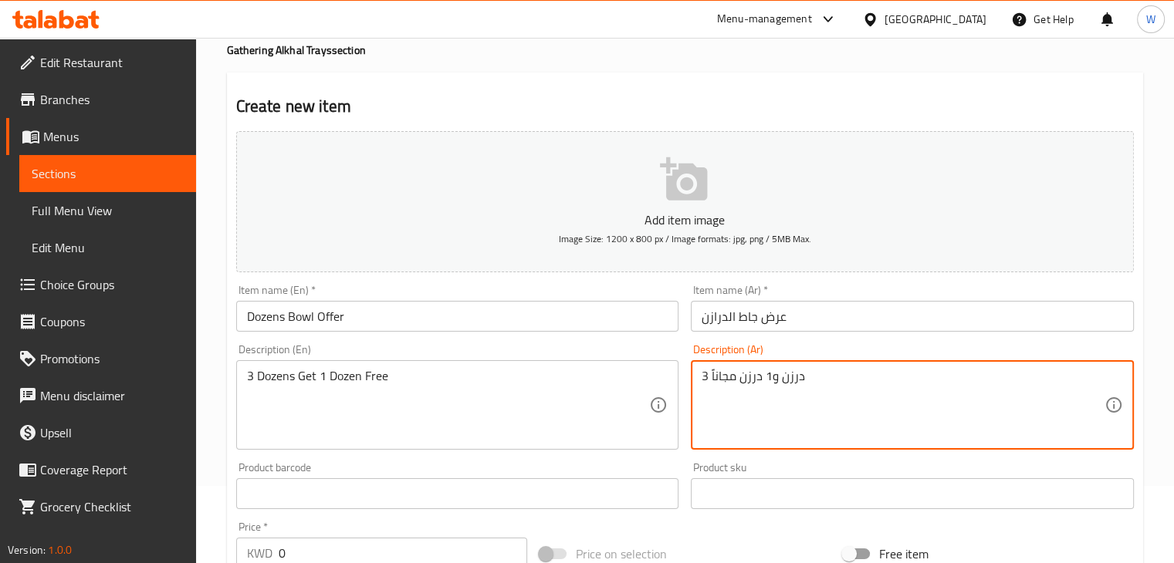
type textarea "3 درزن و1 درزن مجاناً"
click at [458, 482] on input "text" at bounding box center [457, 494] width 443 height 31
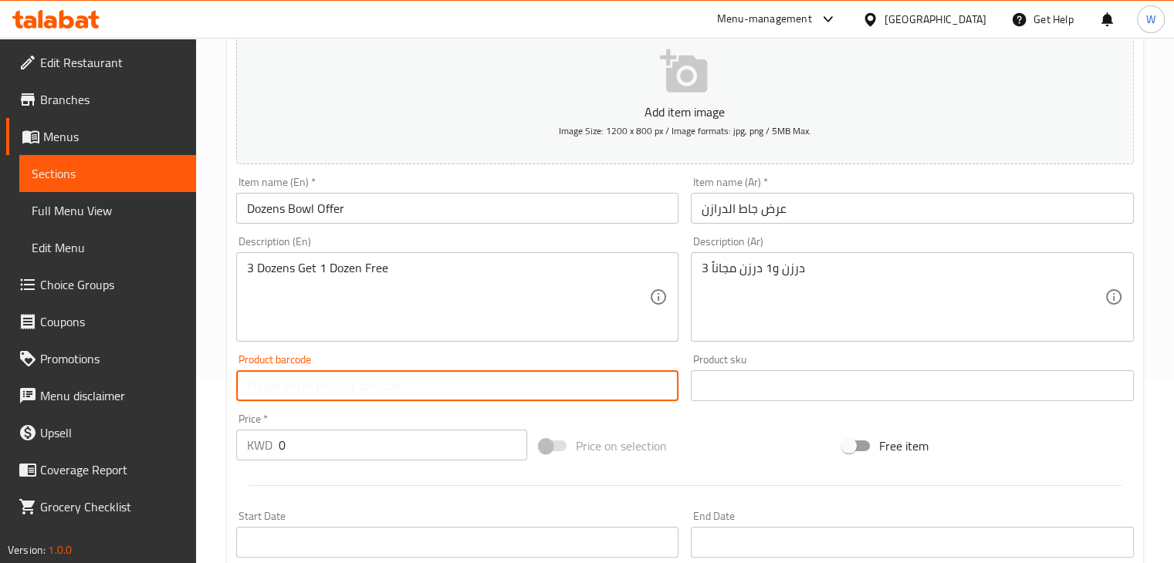
scroll to position [309, 0]
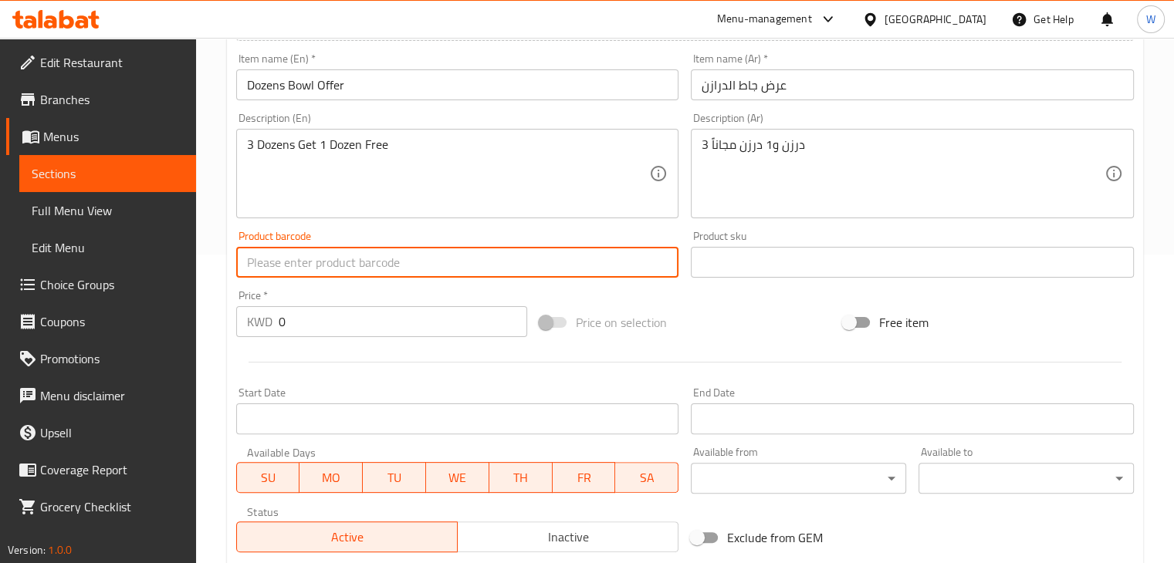
drag, startPoint x: 371, startPoint y: 324, endPoint x: 367, endPoint y: 313, distance: 11.8
click at [371, 325] on input "0" at bounding box center [403, 321] width 249 height 31
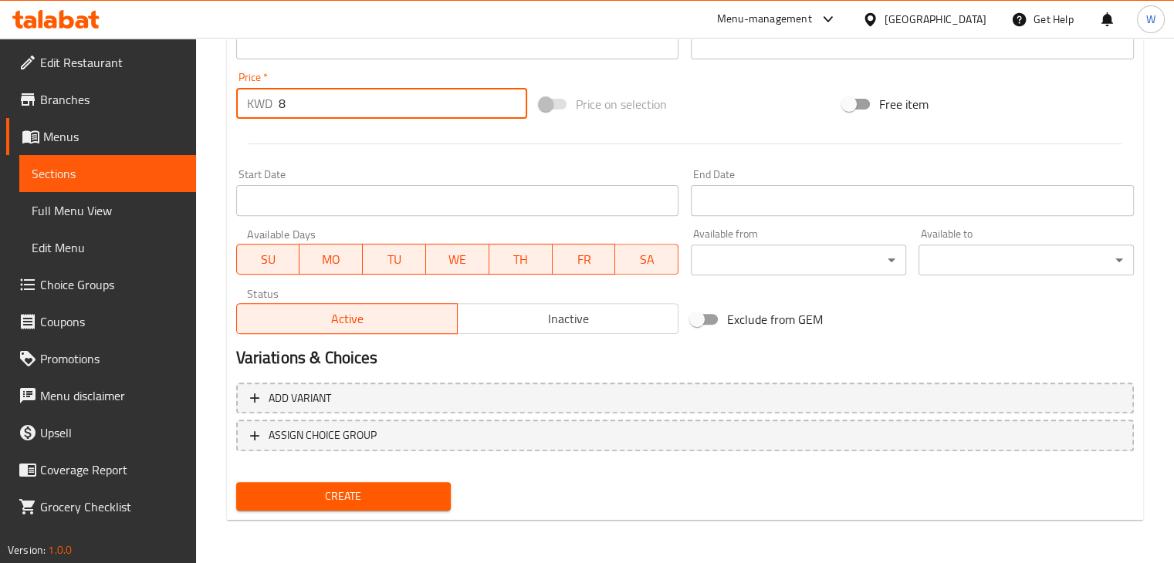
type input "8"
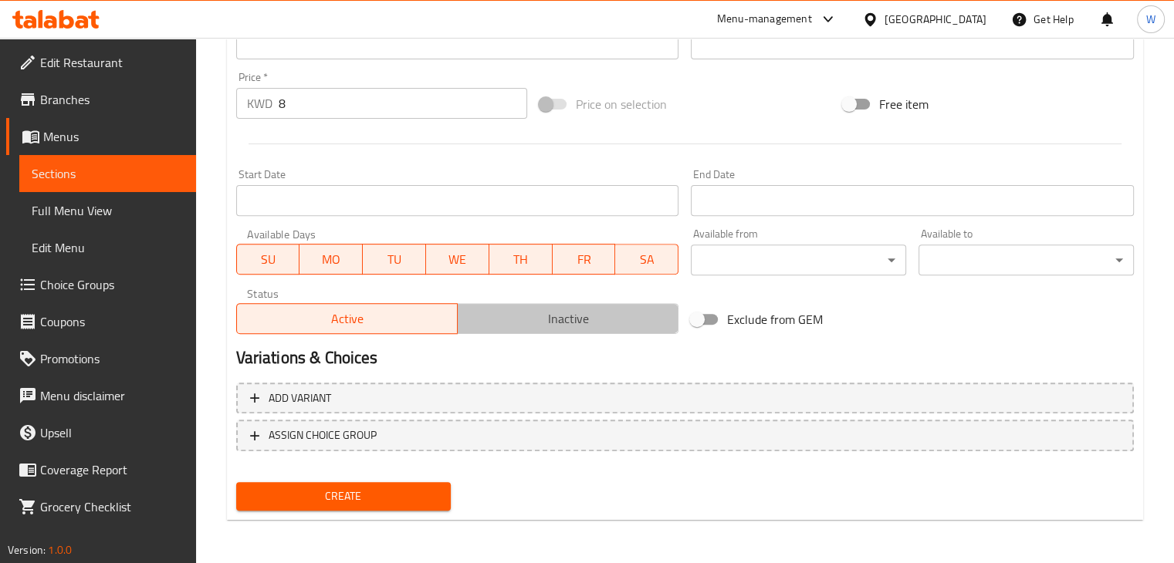
click at [608, 319] on span "Inactive" at bounding box center [568, 319] width 208 height 22
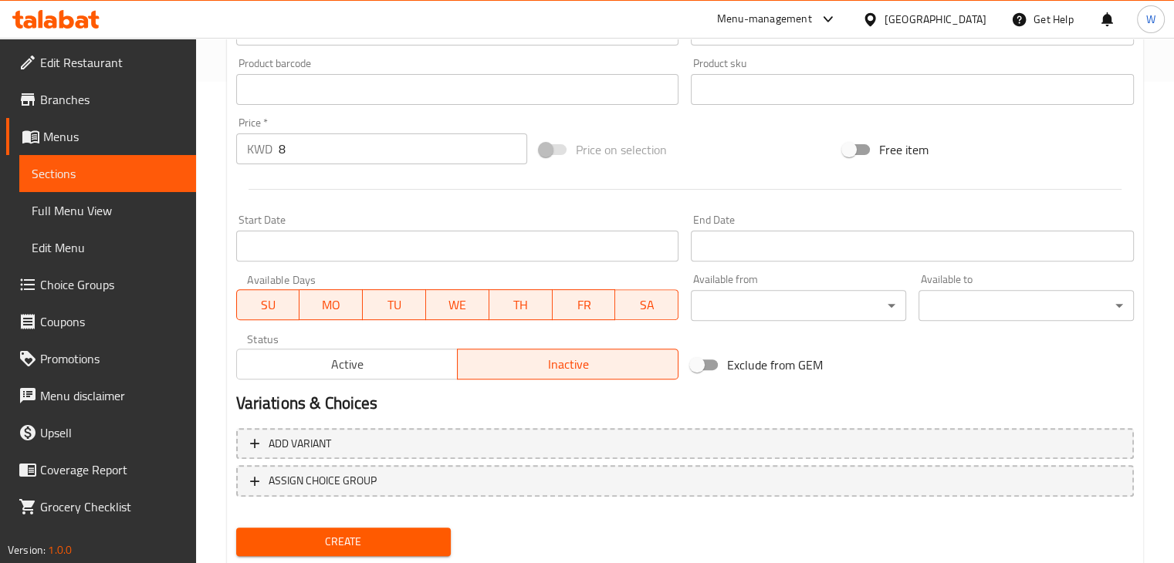
scroll to position [527, 0]
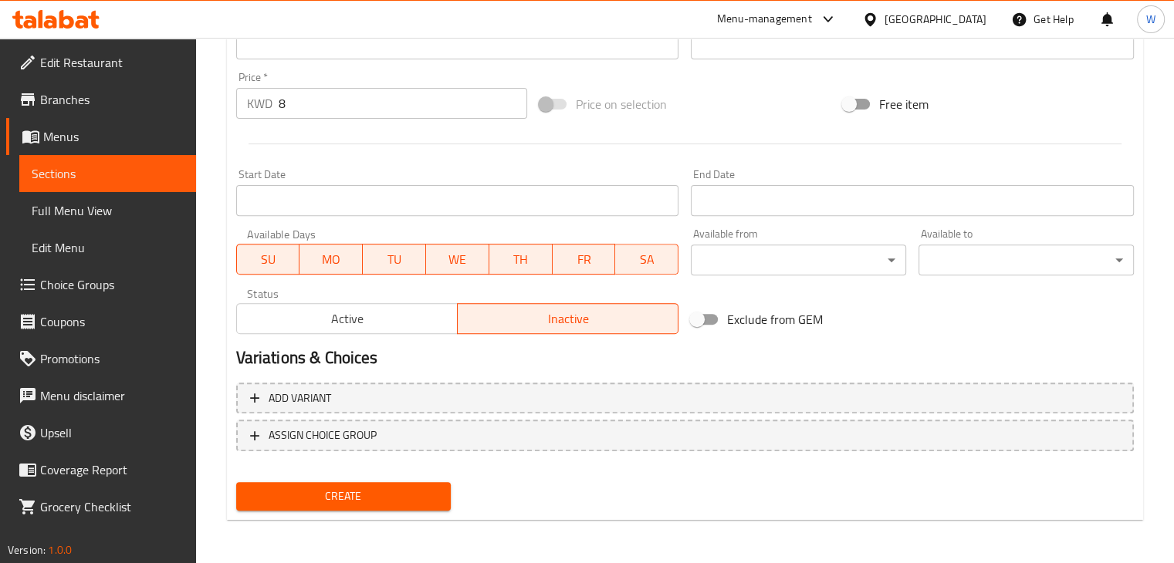
click at [346, 507] on button "Create" at bounding box center [343, 496] width 215 height 29
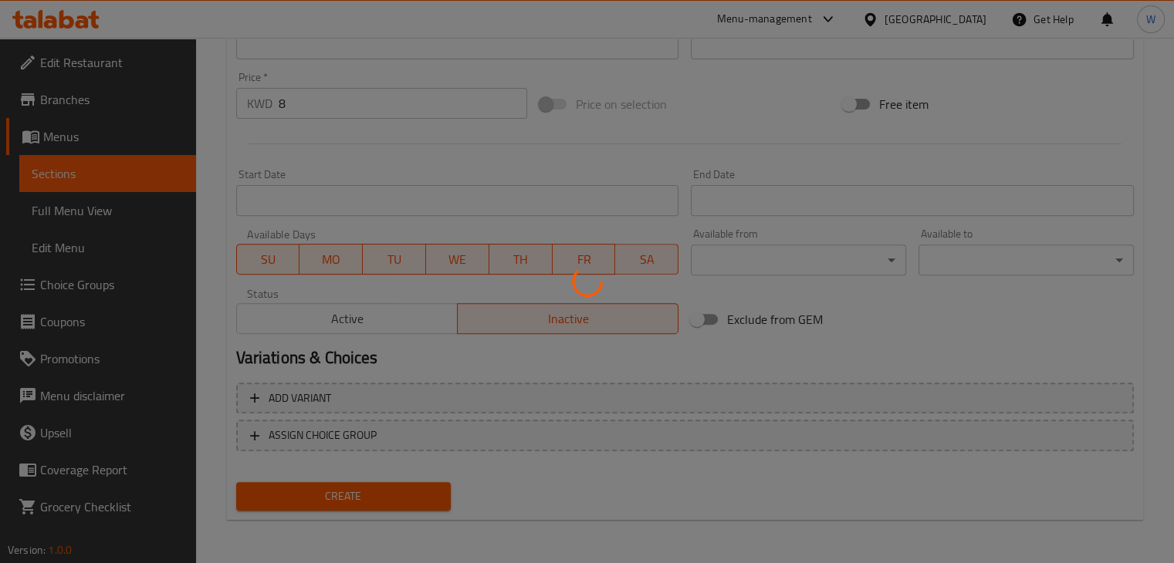
type input "0"
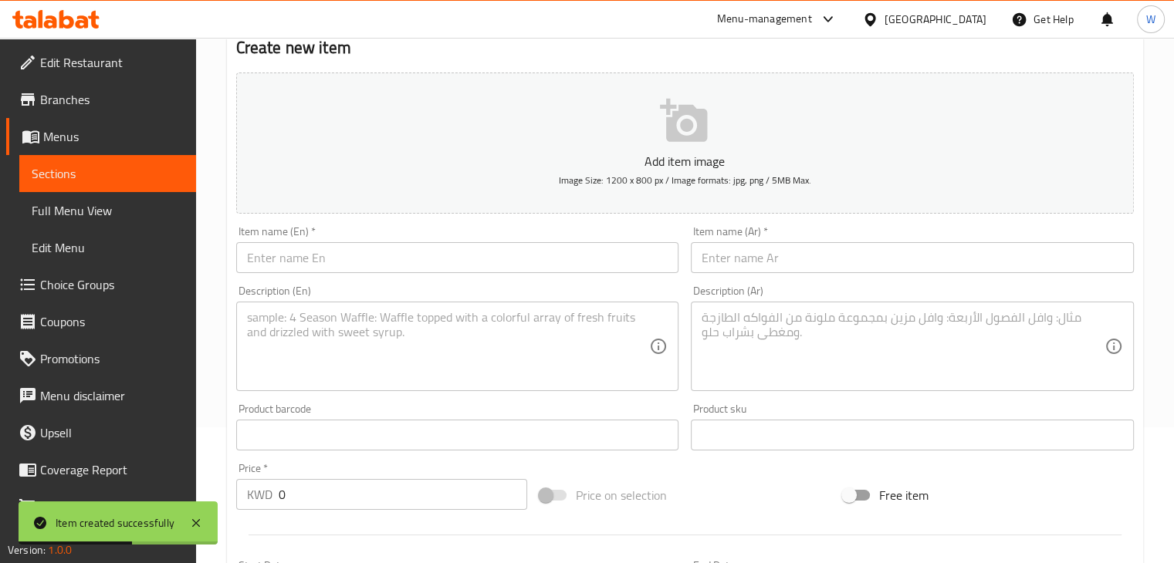
scroll to position [0, 0]
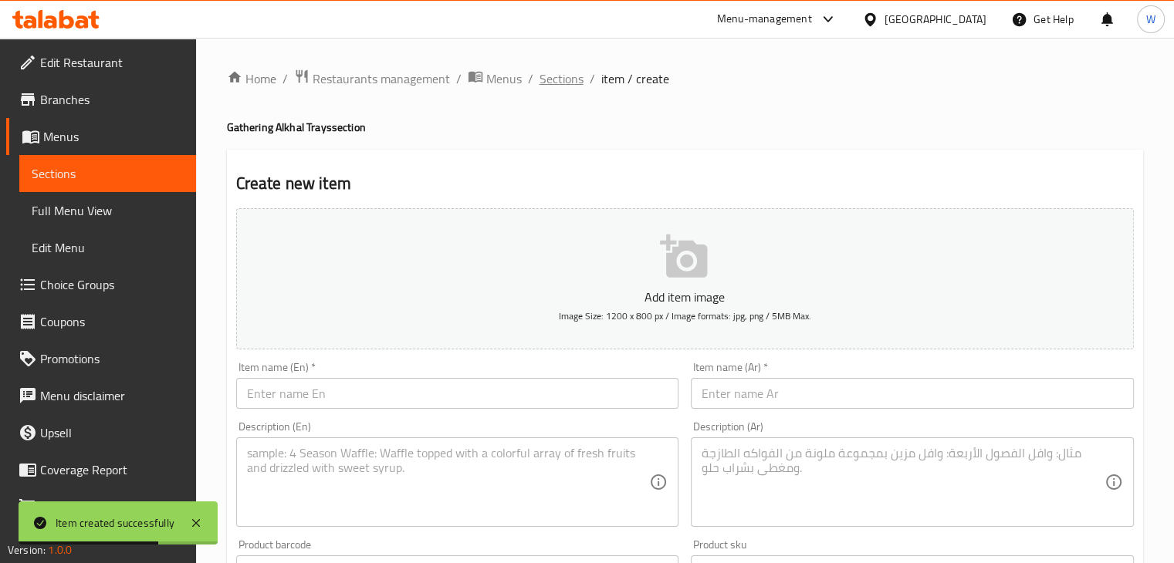
click at [574, 77] on span "Sections" at bounding box center [562, 78] width 44 height 19
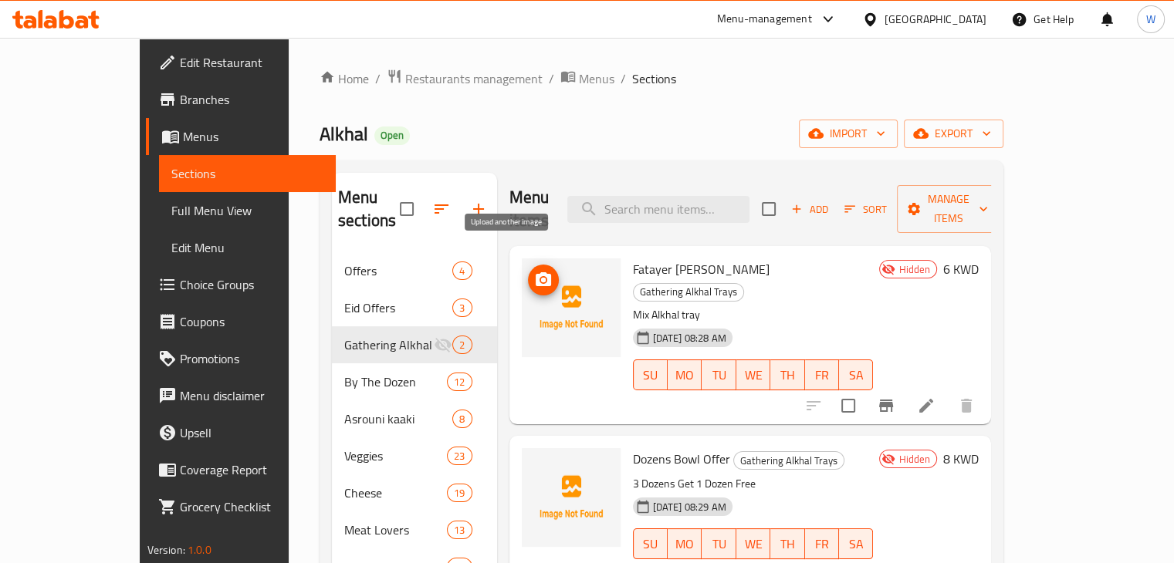
click at [534, 271] on icon "upload picture" at bounding box center [543, 280] width 19 height 19
click at [540, 278] on circle "upload picture" at bounding box center [542, 280] width 5 height 5
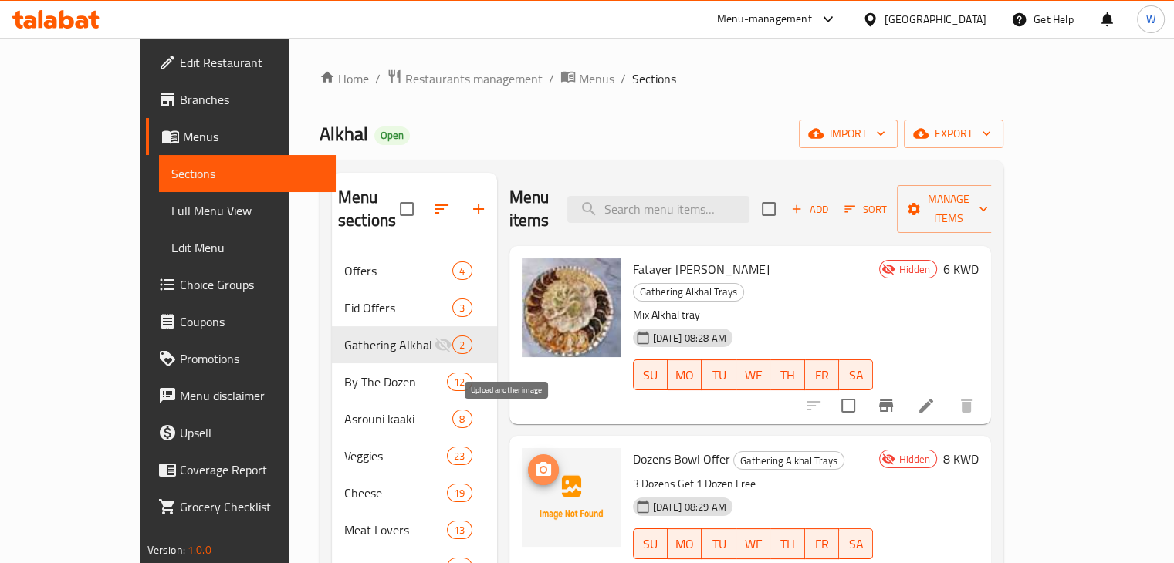
click at [534, 461] on icon "upload picture" at bounding box center [543, 470] width 19 height 19
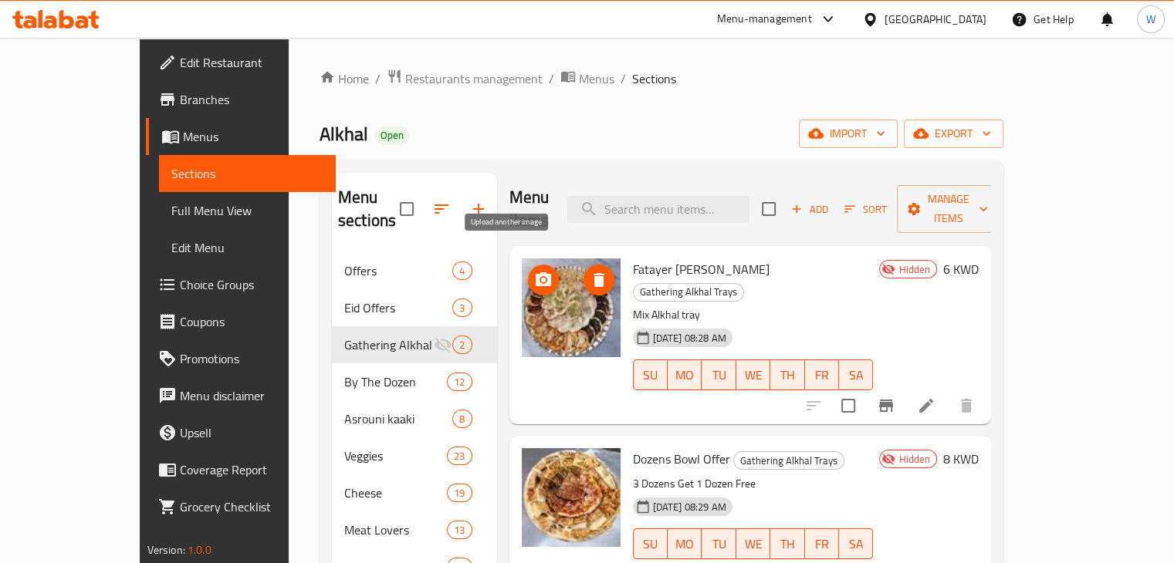
click at [536, 272] on icon "upload picture" at bounding box center [543, 279] width 15 height 14
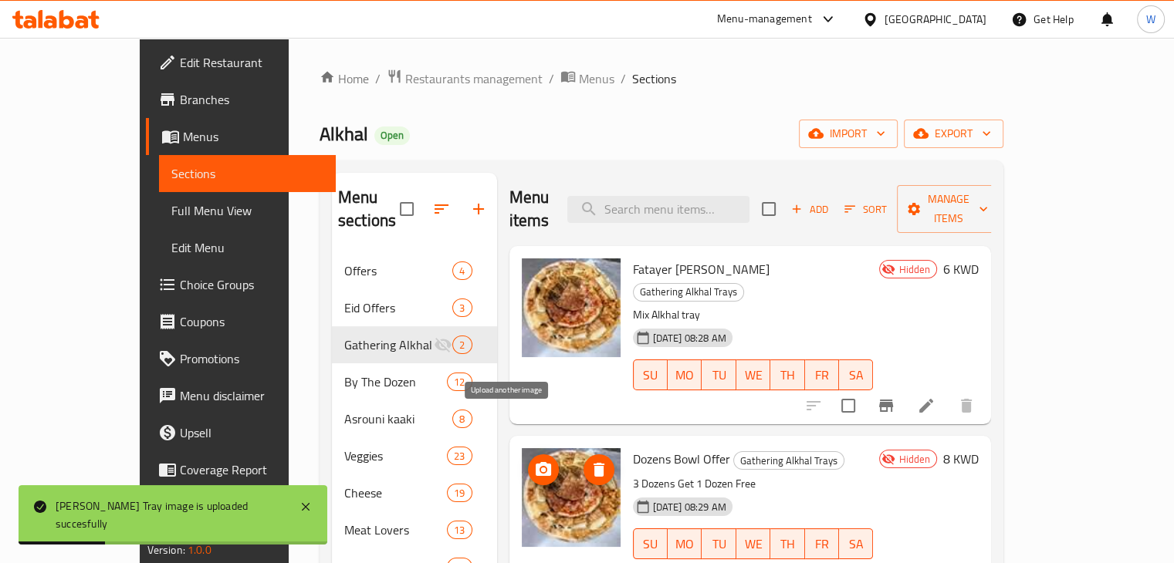
click at [536, 462] on icon "upload picture" at bounding box center [543, 469] width 15 height 14
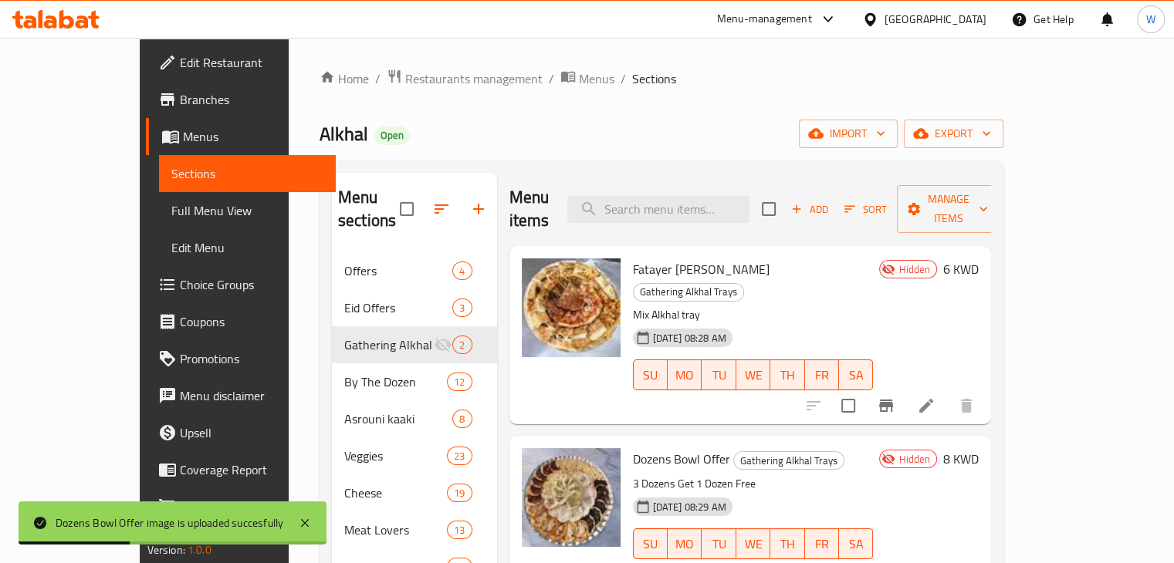
click at [933, 399] on icon at bounding box center [926, 406] width 14 height 14
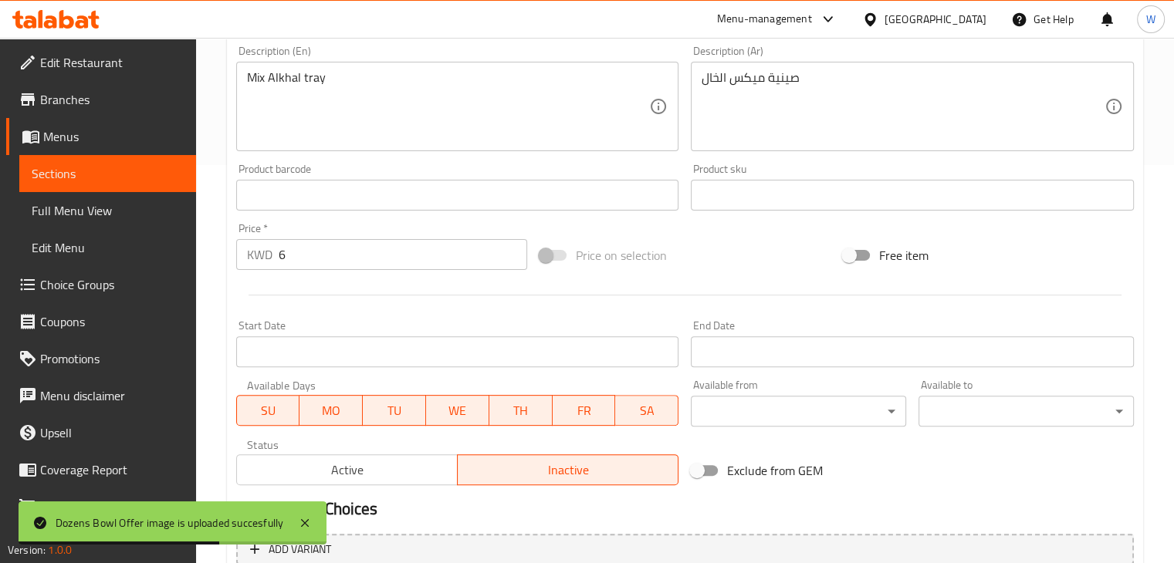
scroll to position [549, 0]
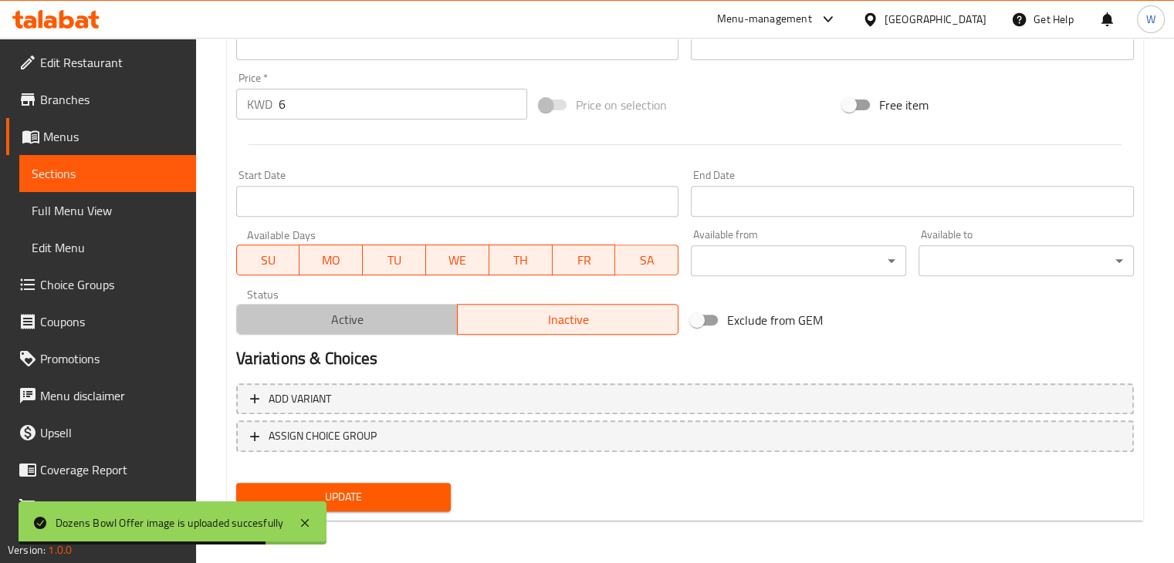
click at [371, 313] on span "Active" at bounding box center [347, 320] width 208 height 22
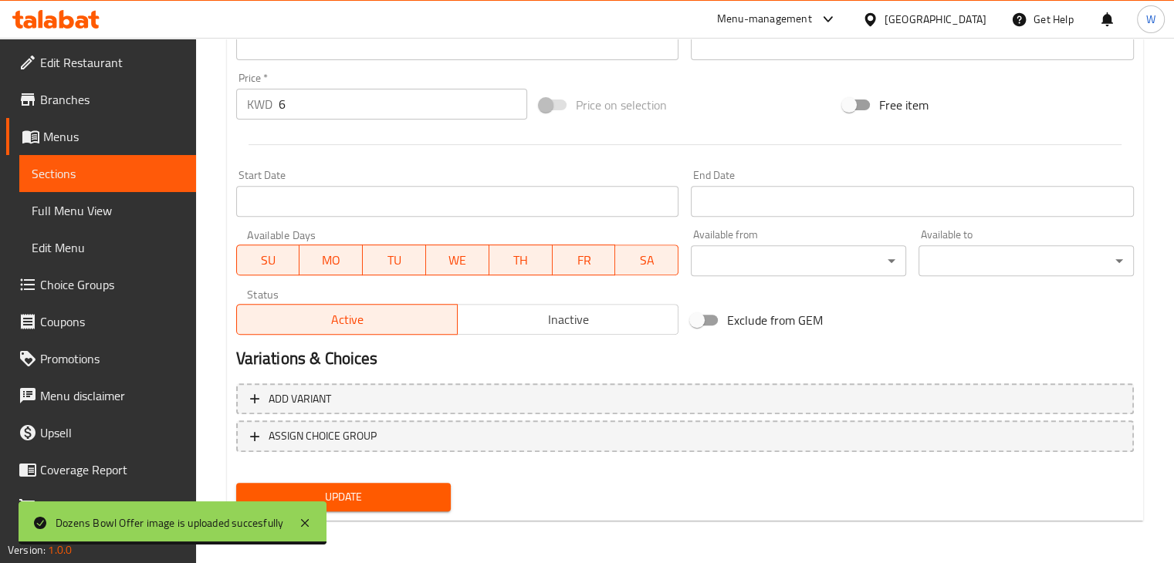
click at [376, 496] on span "Update" at bounding box center [344, 497] width 191 height 19
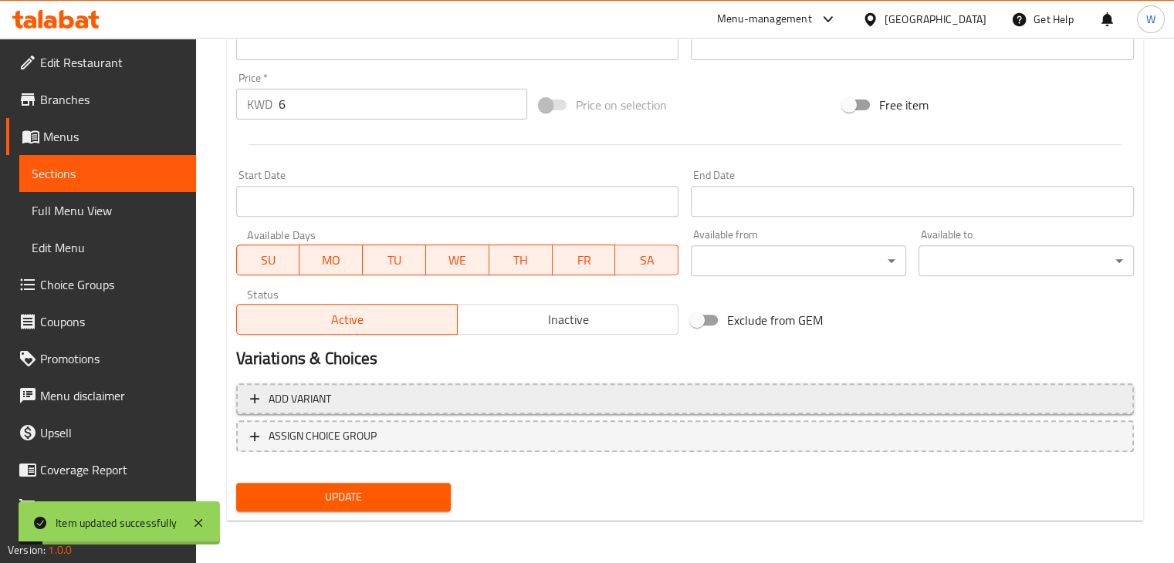
scroll to position [0, 0]
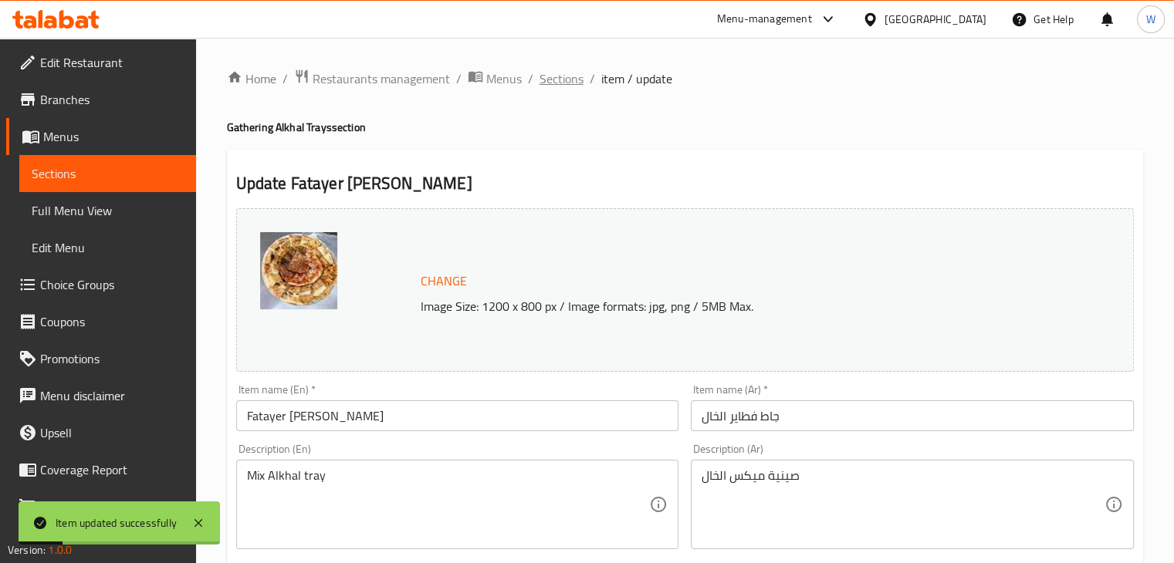
click at [565, 81] on span "Sections" at bounding box center [562, 78] width 44 height 19
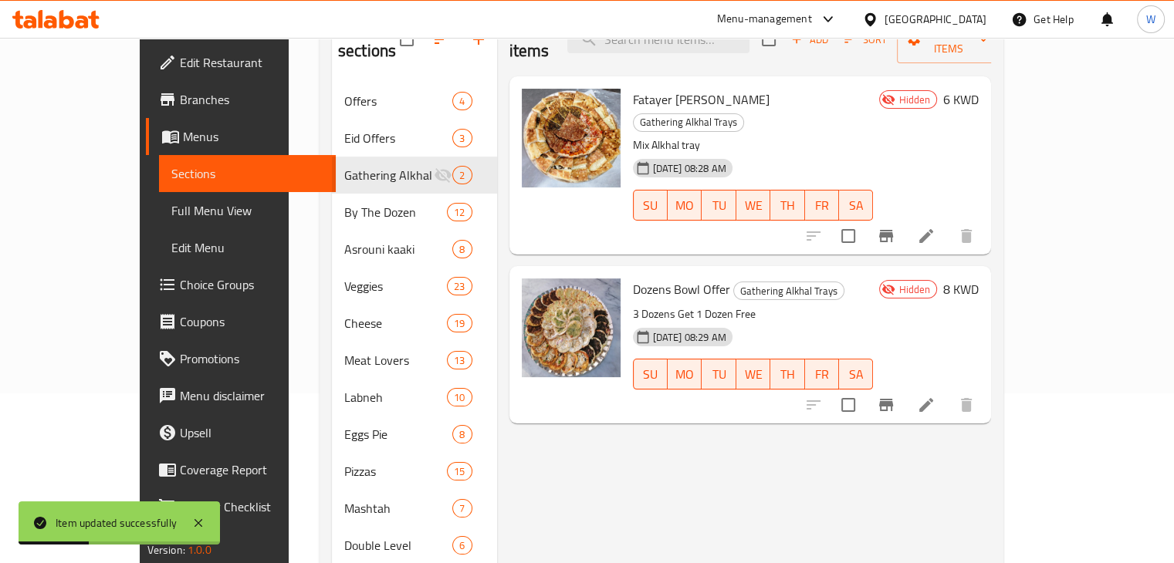
scroll to position [170, 0]
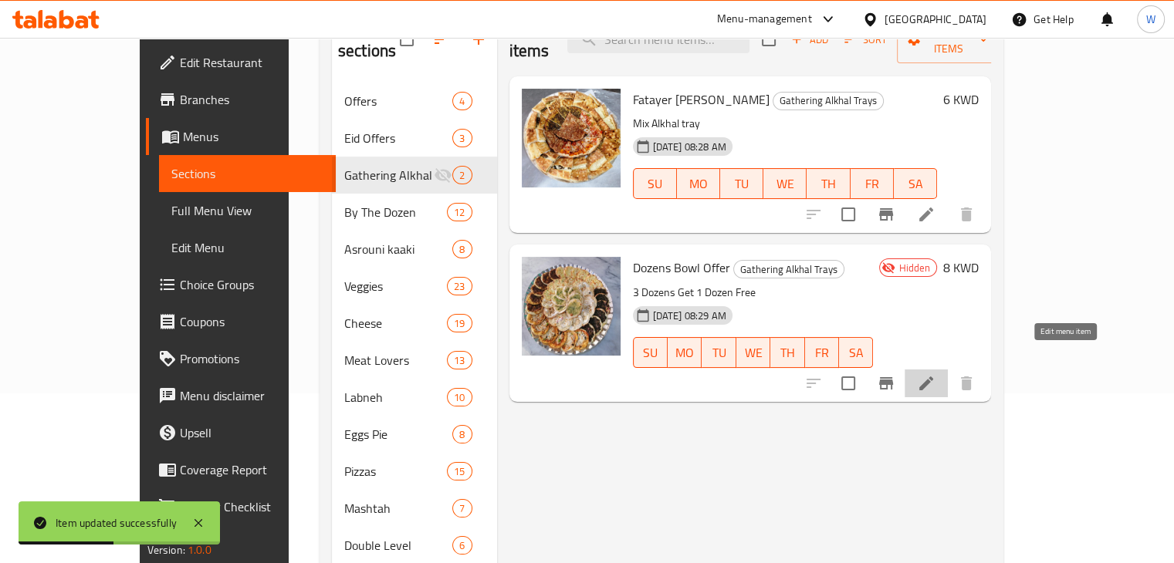
click at [933, 377] on icon at bounding box center [926, 384] width 14 height 14
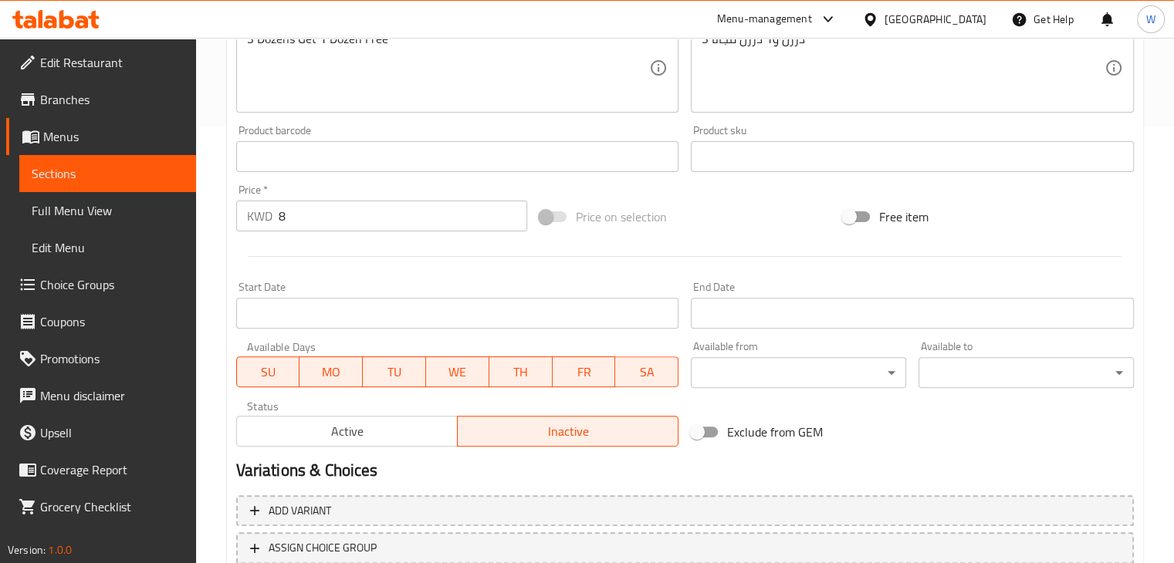
scroll to position [450, 0]
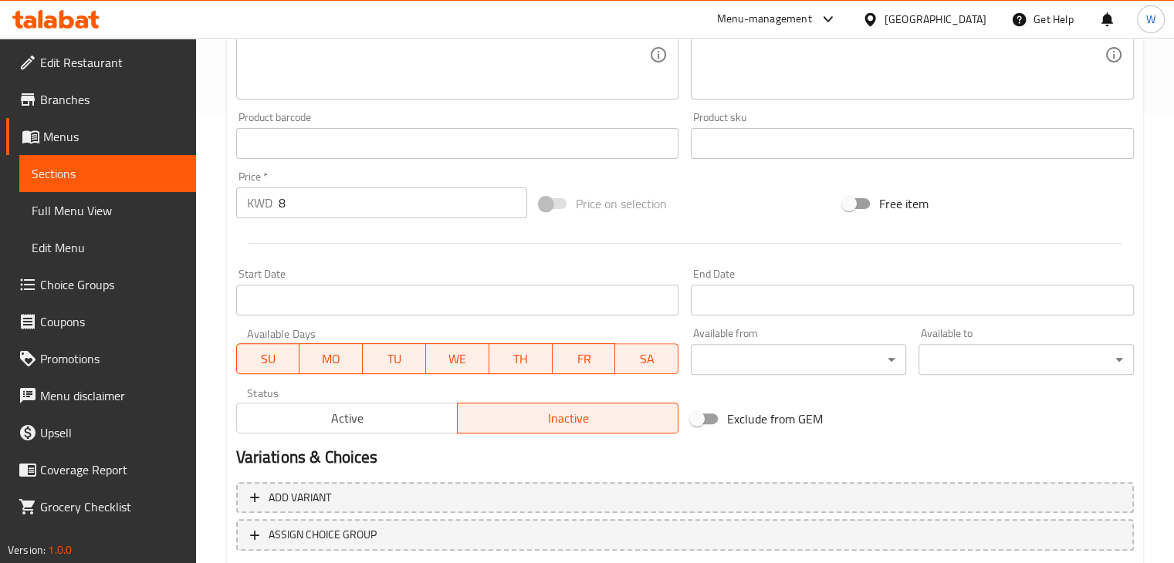
click at [425, 415] on span "Active" at bounding box center [347, 419] width 208 height 22
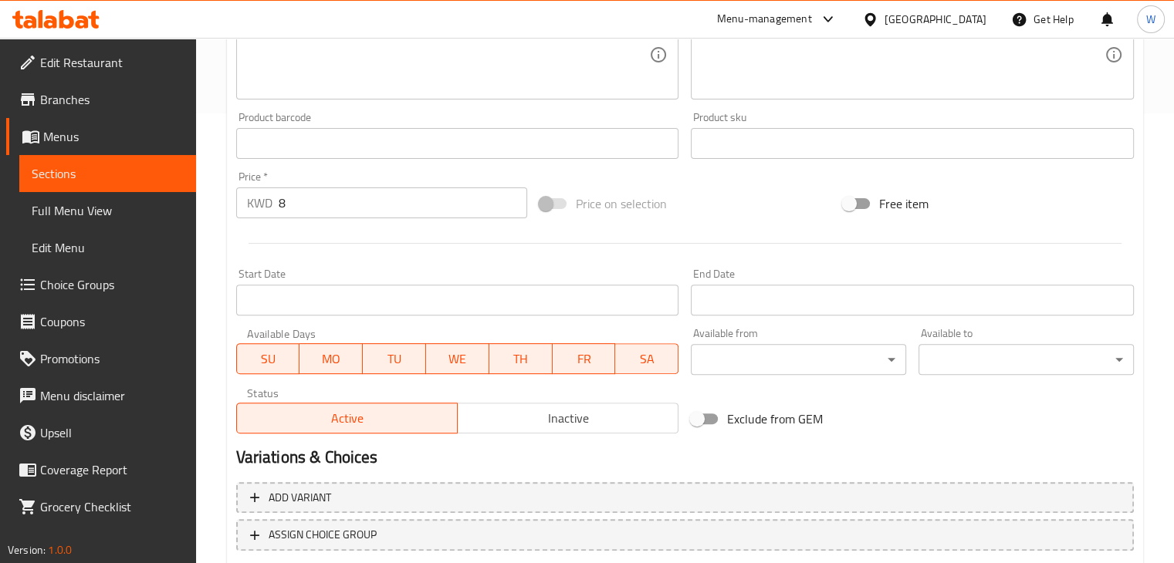
scroll to position [549, 0]
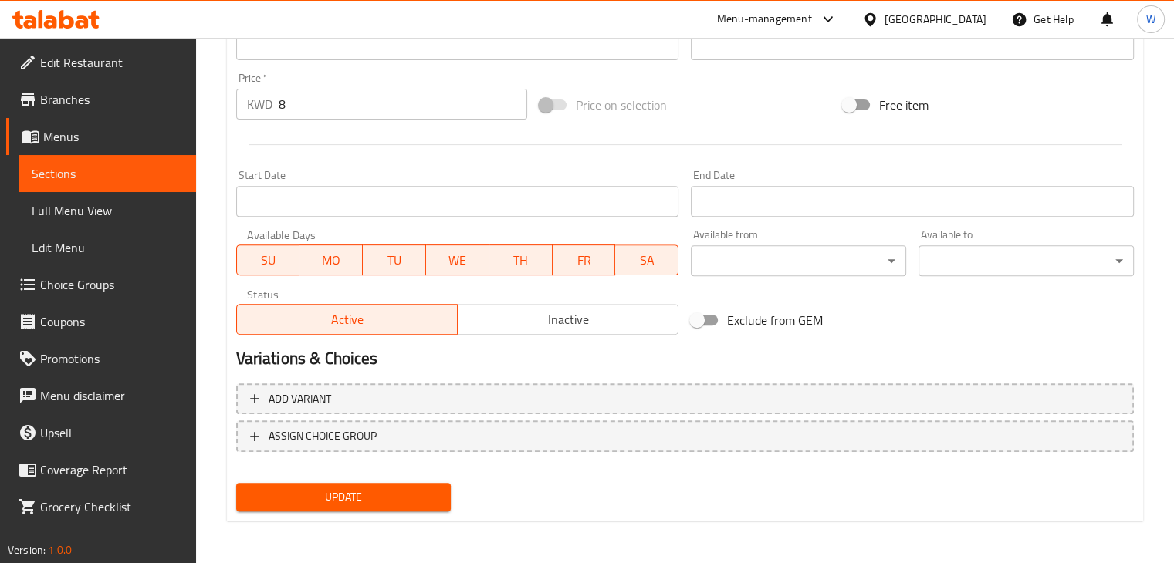
click at [369, 499] on span "Update" at bounding box center [344, 497] width 191 height 19
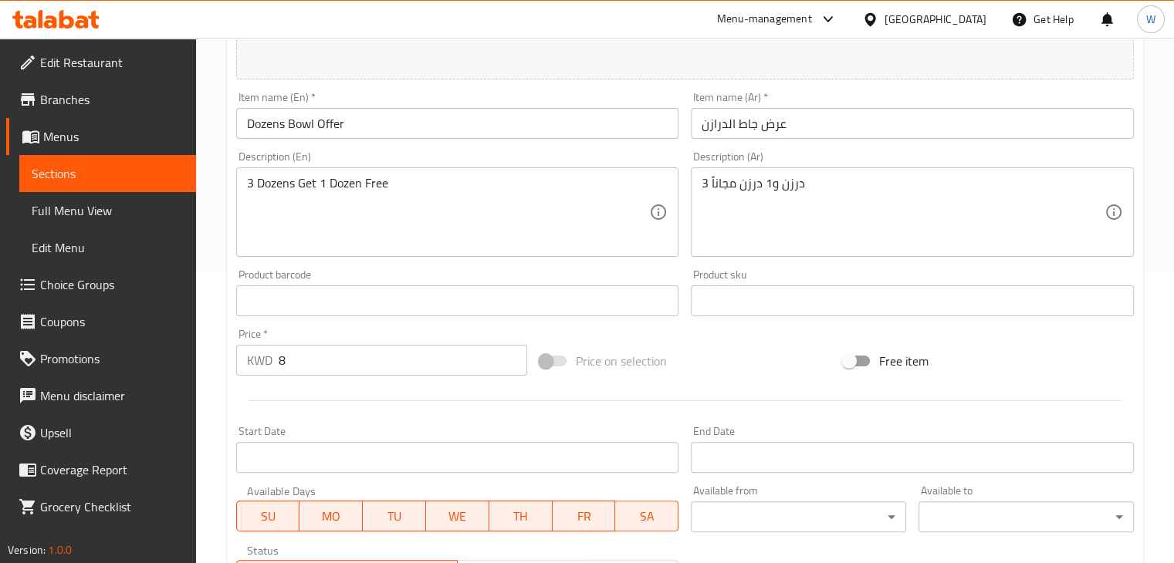
scroll to position [0, 0]
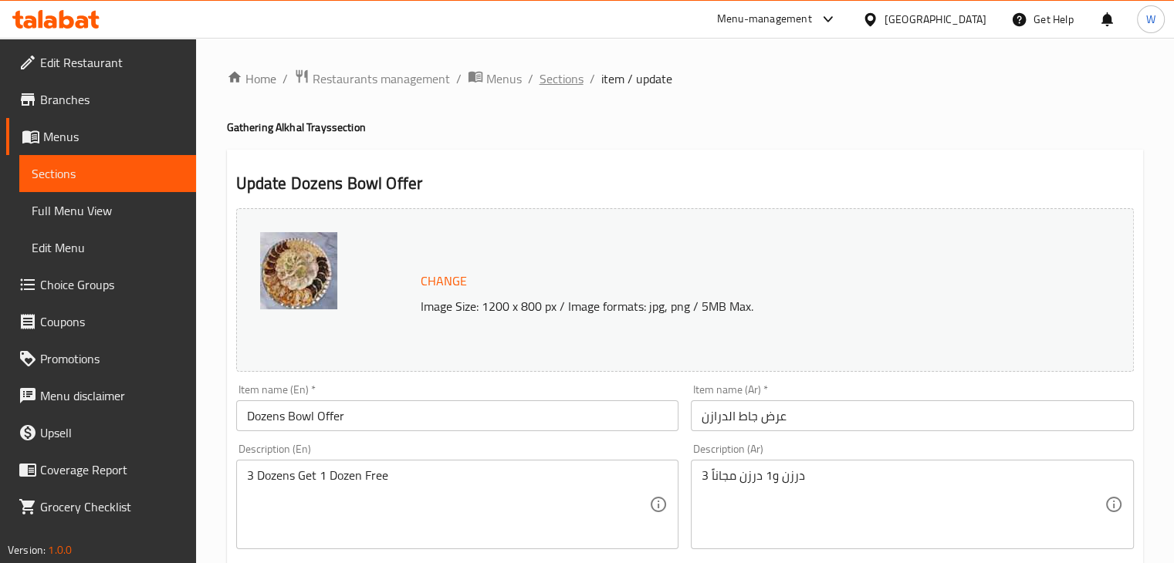
click at [565, 86] on span "Sections" at bounding box center [562, 78] width 44 height 19
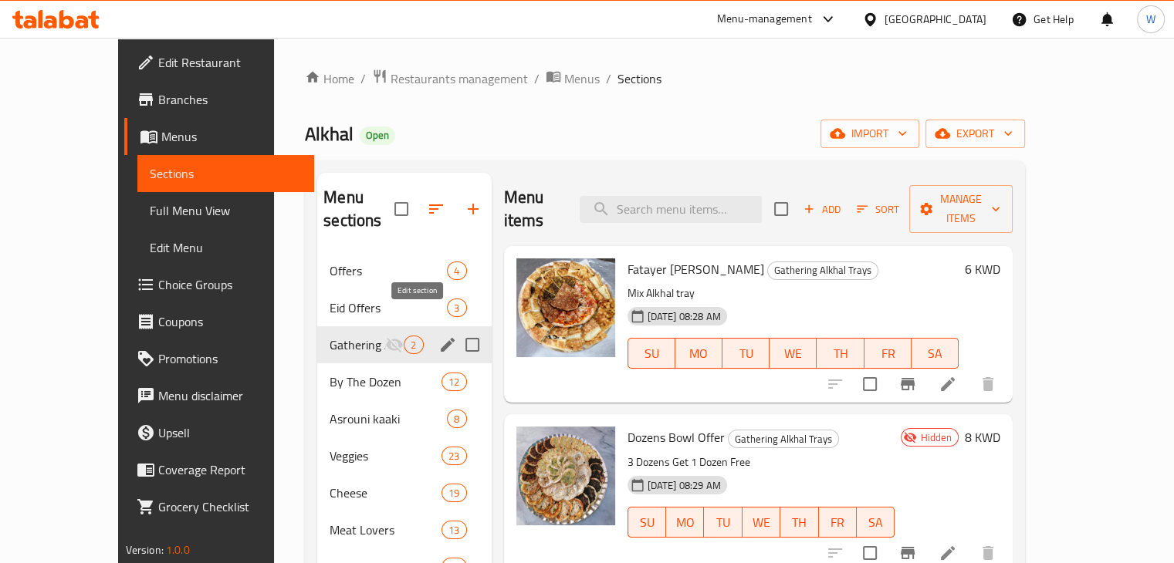
click at [441, 338] on icon "edit" at bounding box center [448, 345] width 14 height 14
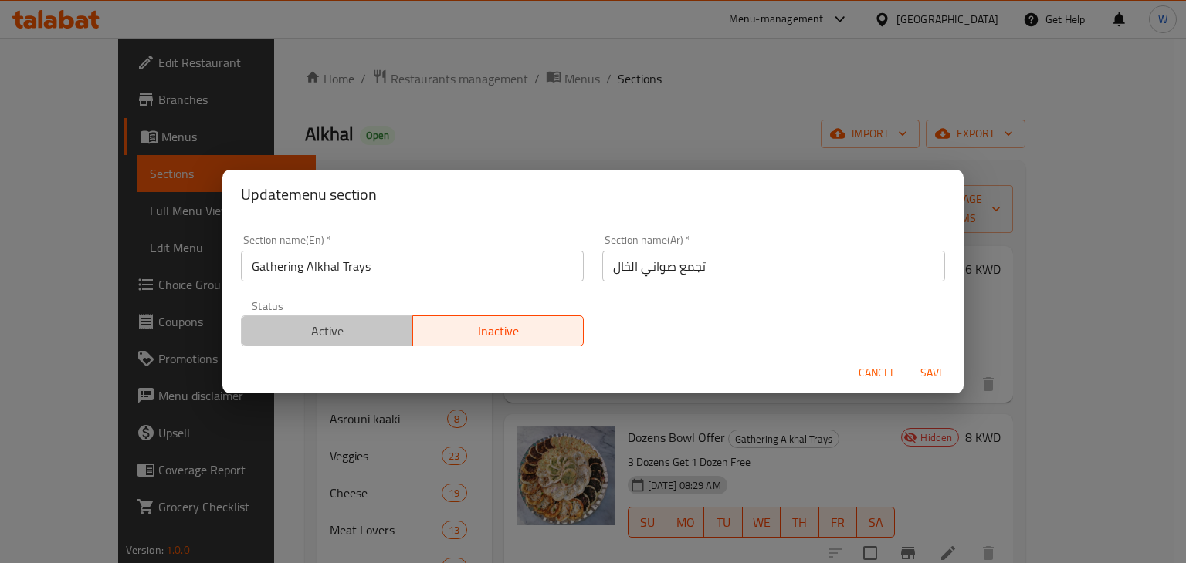
click at [393, 334] on span "Active" at bounding box center [327, 331] width 159 height 22
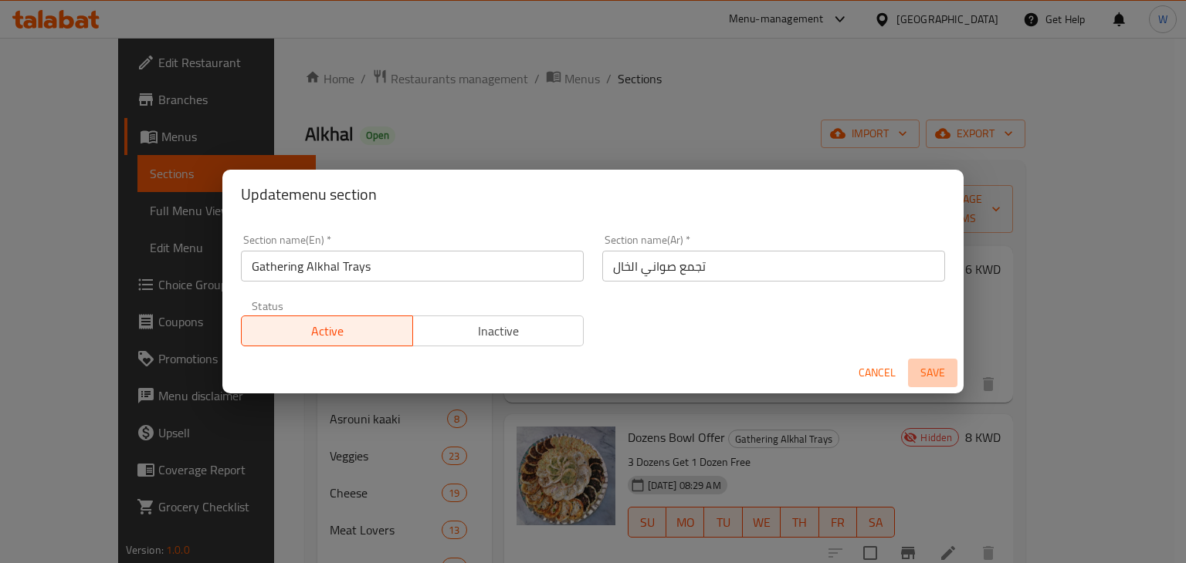
click at [928, 377] on span "Save" at bounding box center [932, 373] width 37 height 19
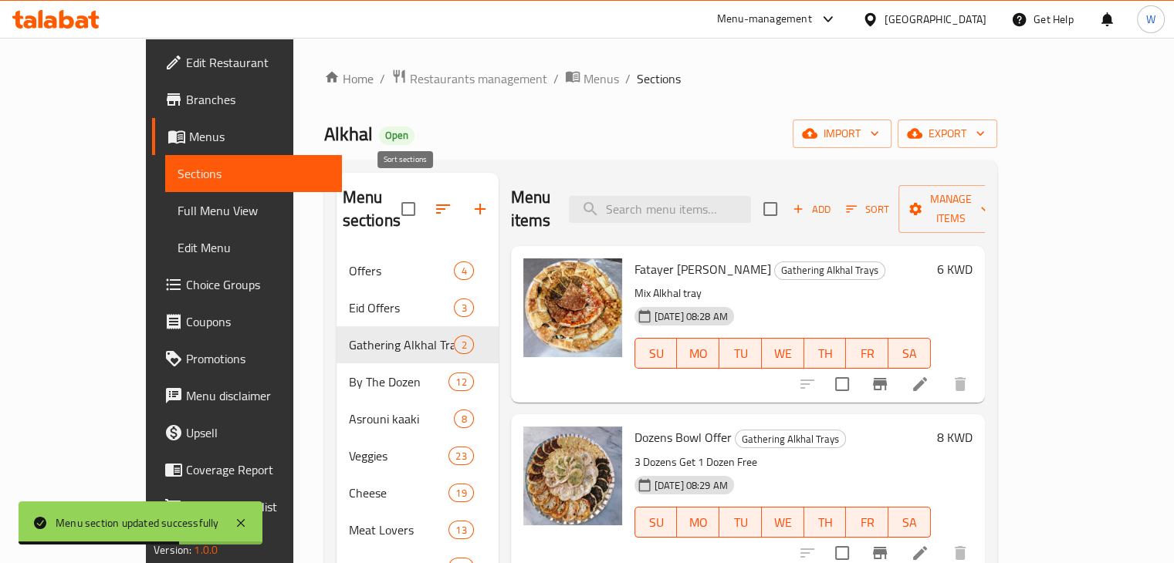
click at [434, 200] on icon "button" at bounding box center [443, 209] width 19 height 19
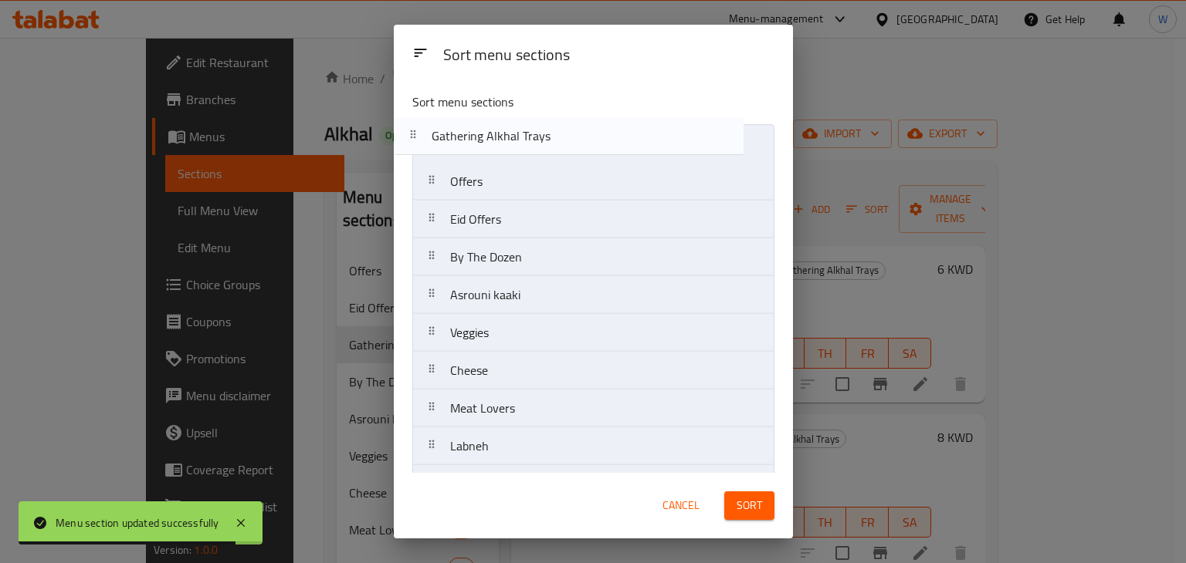
drag, startPoint x: 558, startPoint y: 221, endPoint x: 539, endPoint y: 131, distance: 91.6
click at [539, 131] on nav "Offers Eid Offers Gathering Alkhal Trays By The Dozen Asrouni kaaki Veggies Che…" at bounding box center [593, 427] width 362 height 607
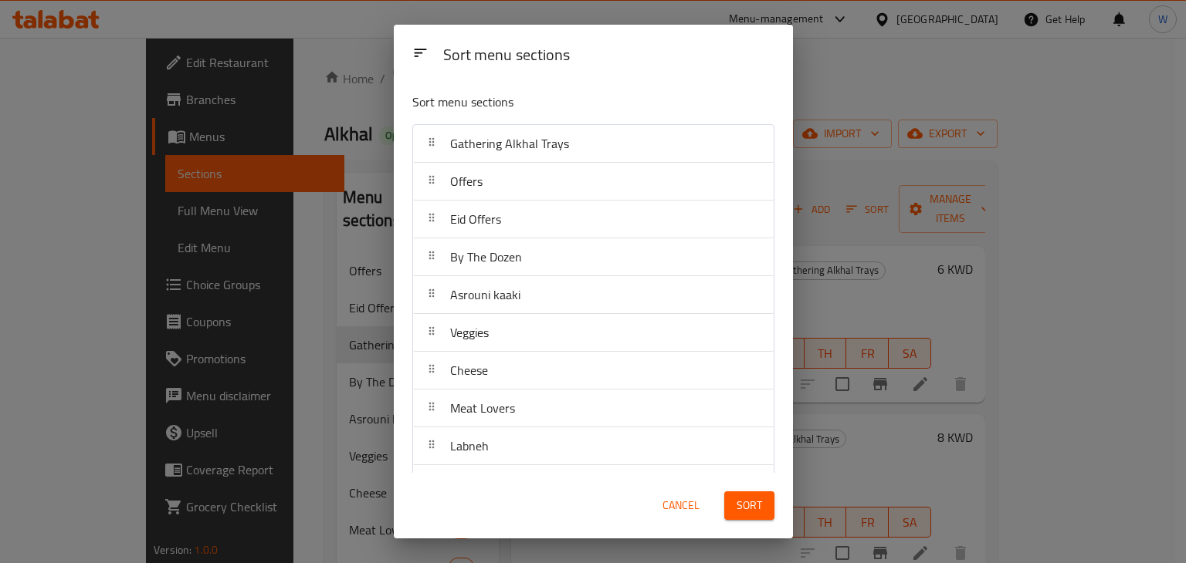
click at [752, 505] on span "Sort" at bounding box center [748, 505] width 25 height 19
